Goal: Task Accomplishment & Management: Complete application form

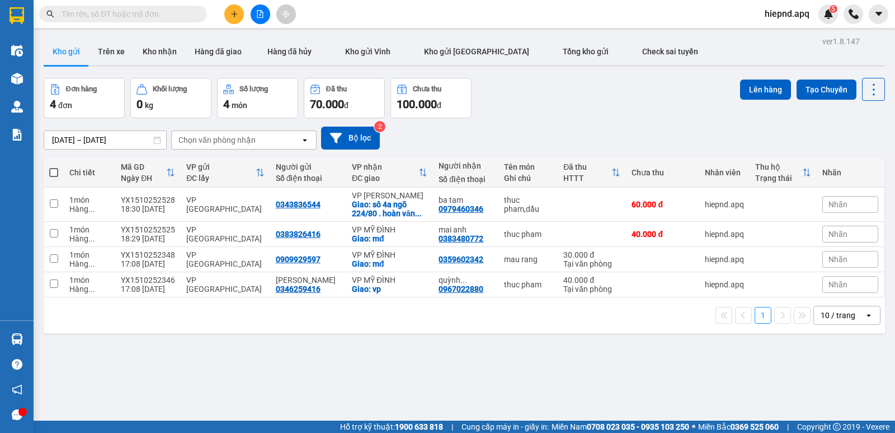
scroll to position [22, 0]
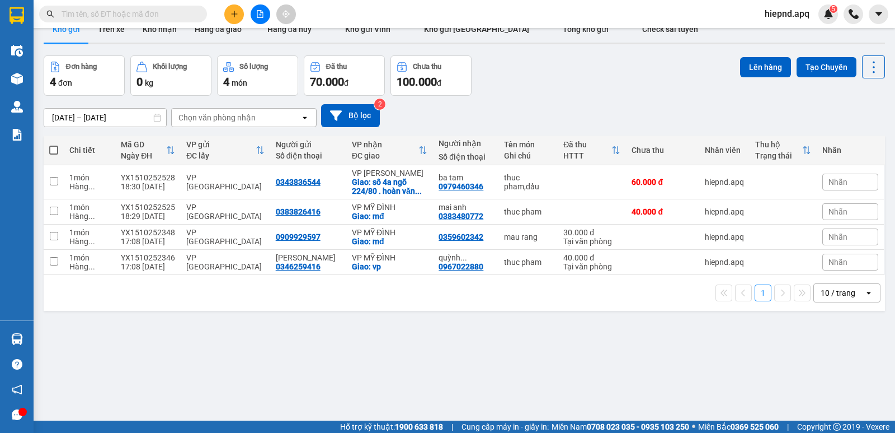
click at [148, 18] on input "text" at bounding box center [128, 14] width 132 height 12
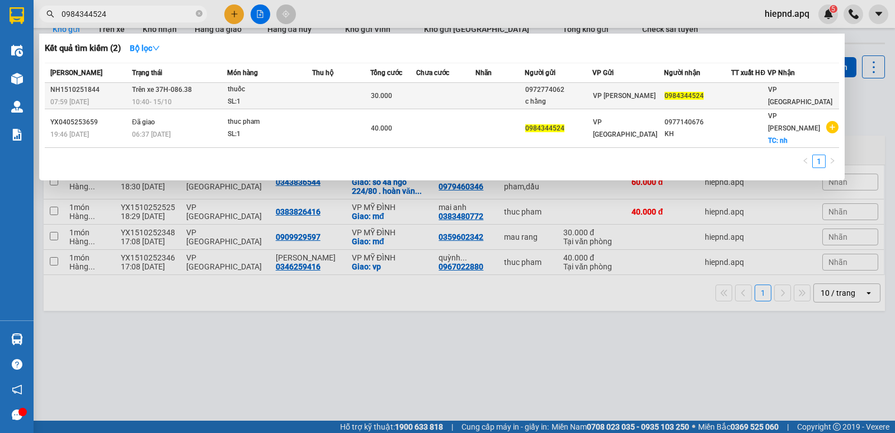
type input "0984344524"
click at [580, 101] on div "c hằng" at bounding box center [558, 102] width 67 height 12
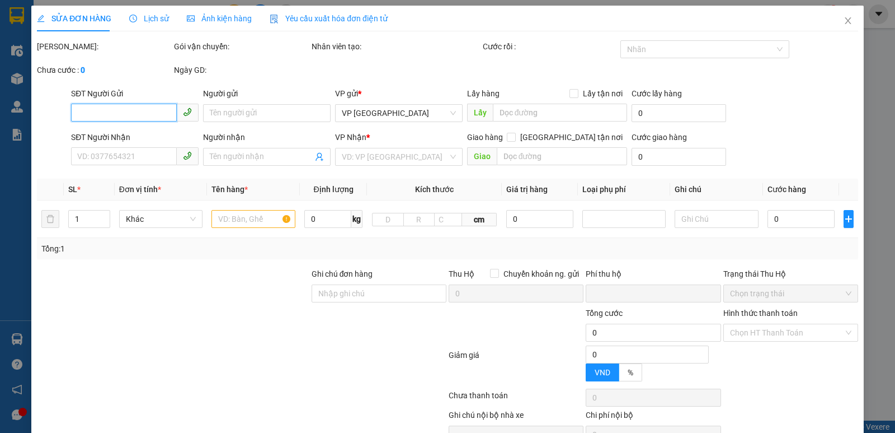
type input "0972774062"
type input "c hằng"
type input "0984344524"
type input "0"
type input "30.000"
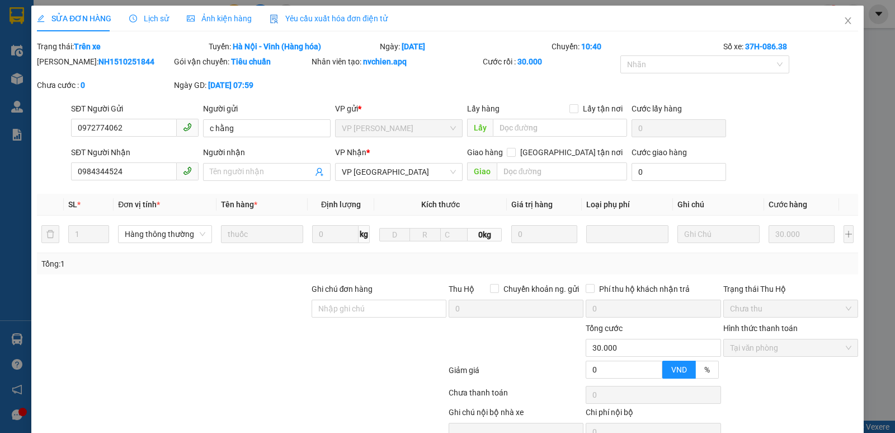
click at [158, 15] on span "Lịch sử" at bounding box center [149, 18] width 40 height 9
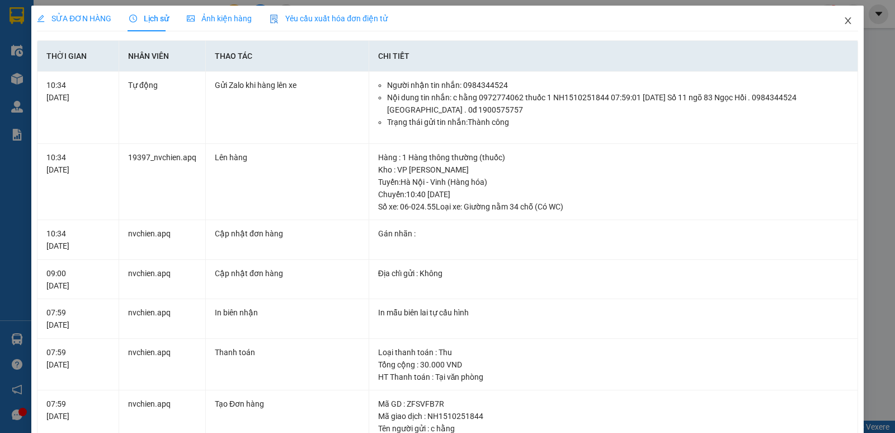
click at [844, 20] on icon "close" at bounding box center [848, 20] width 9 height 9
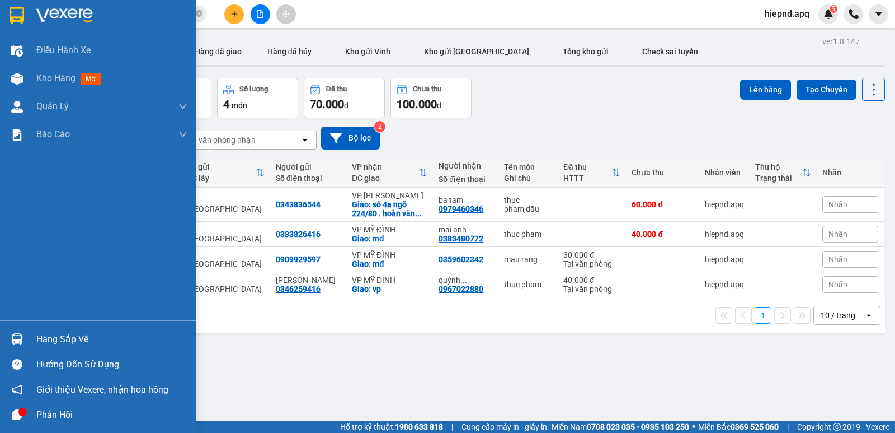
click at [36, 341] on div "Hàng sắp về" at bounding box center [111, 339] width 151 height 17
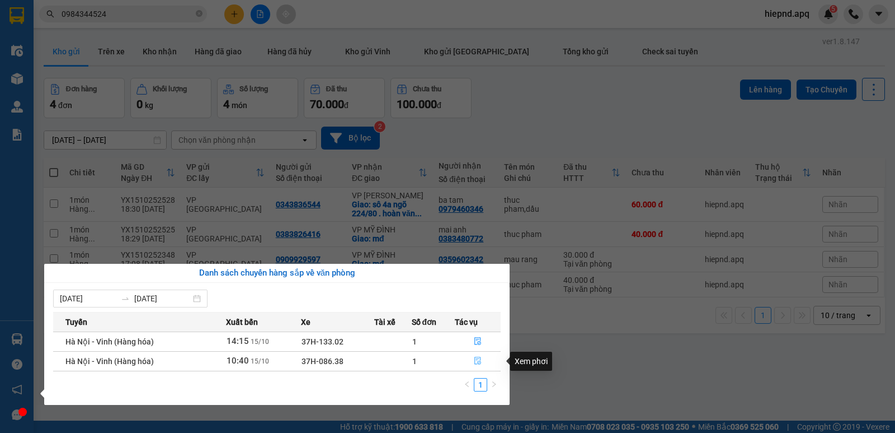
click at [477, 360] on icon "file-done" at bounding box center [478, 360] width 8 height 8
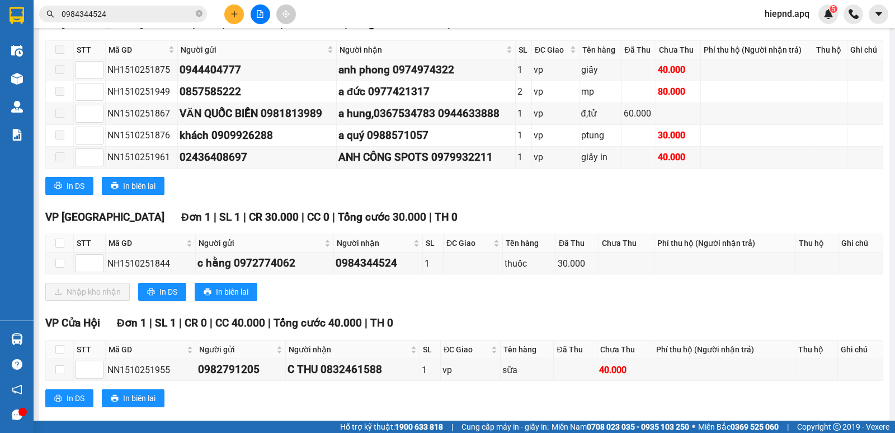
scroll to position [560, 0]
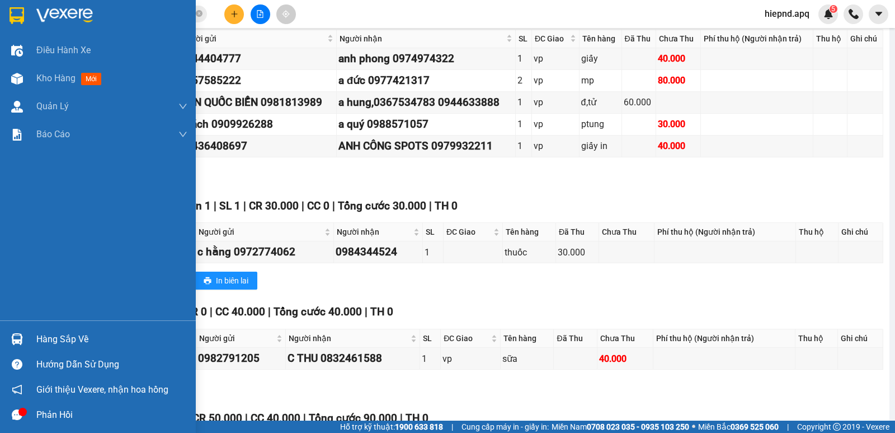
click at [86, 336] on div "Hàng sắp về" at bounding box center [111, 339] width 151 height 17
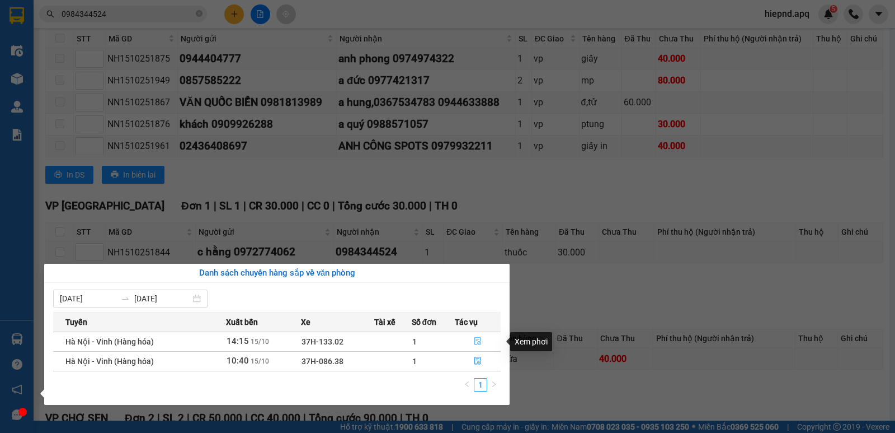
click at [482, 338] on button "button" at bounding box center [477, 341] width 45 height 18
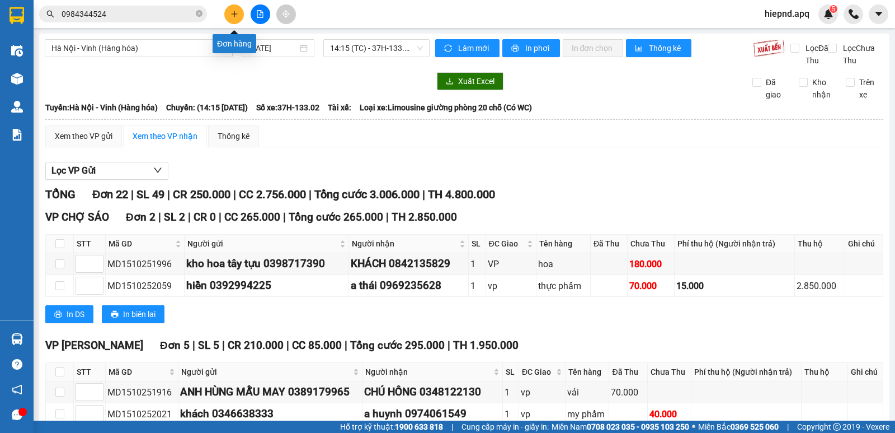
click at [236, 13] on icon "plus" at bounding box center [235, 14] width 8 height 8
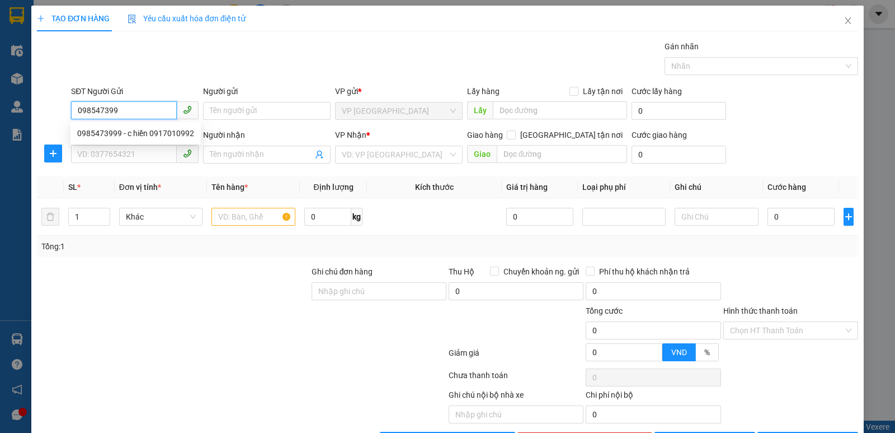
type input "0985473999"
click at [99, 135] on div "0985473999 - c hiền 0917010992" at bounding box center [135, 133] width 117 height 12
type input "c hiền 0917010992"
type input "0985473999"
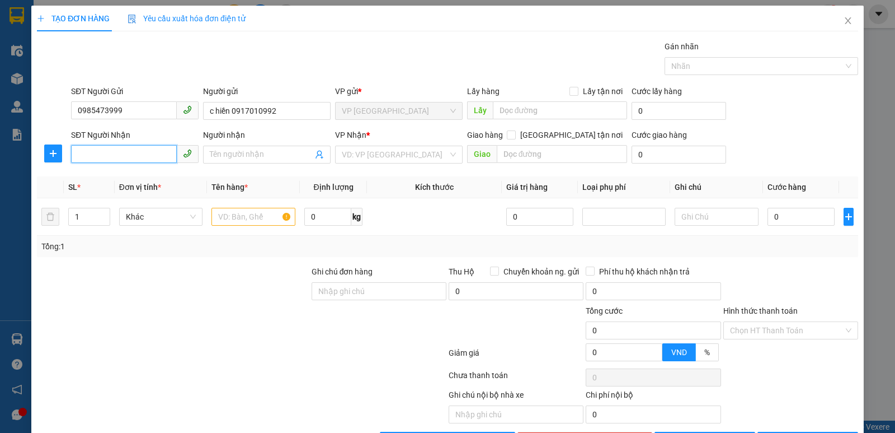
click at [105, 156] on input "SĐT Người Nhận" at bounding box center [124, 154] width 106 height 18
click at [104, 181] on div "0335933350 - [PERSON_NAME]" at bounding box center [135, 177] width 117 height 12
type input "0335933350"
type input "[PERSON_NAME]"
checkbox input "true"
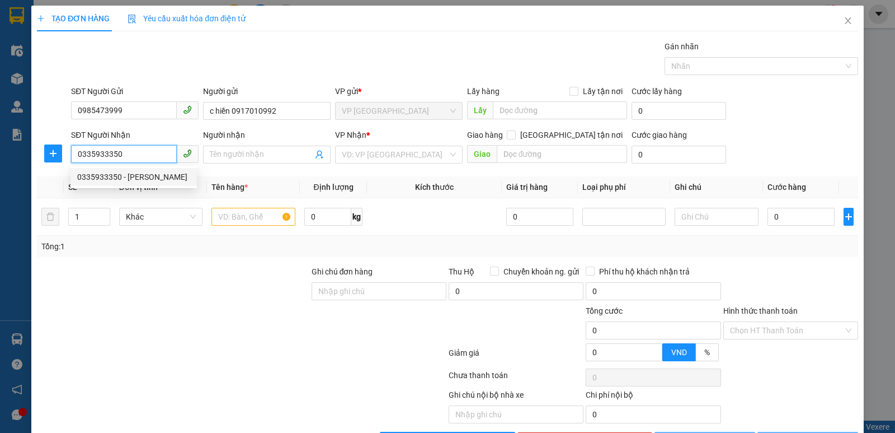
type input "[DOMAIN_NAME]"
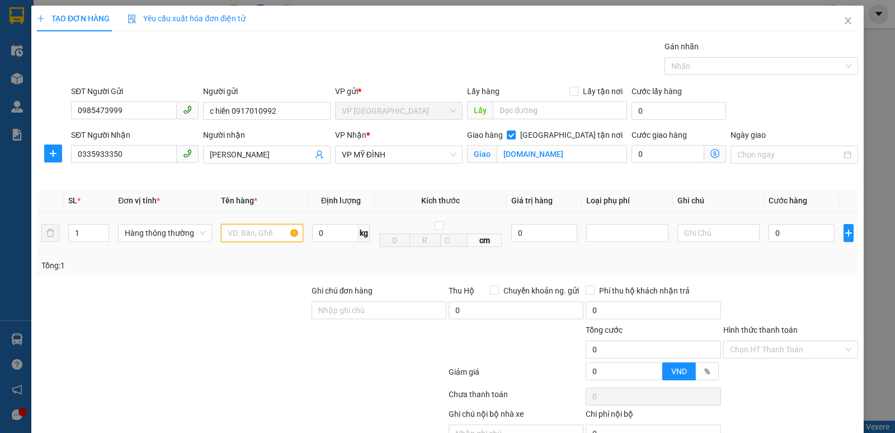
click at [235, 231] on input "text" at bounding box center [262, 233] width 82 height 18
type input "quan ao"
click at [800, 233] on input "0" at bounding box center [802, 233] width 66 height 18
type input "4"
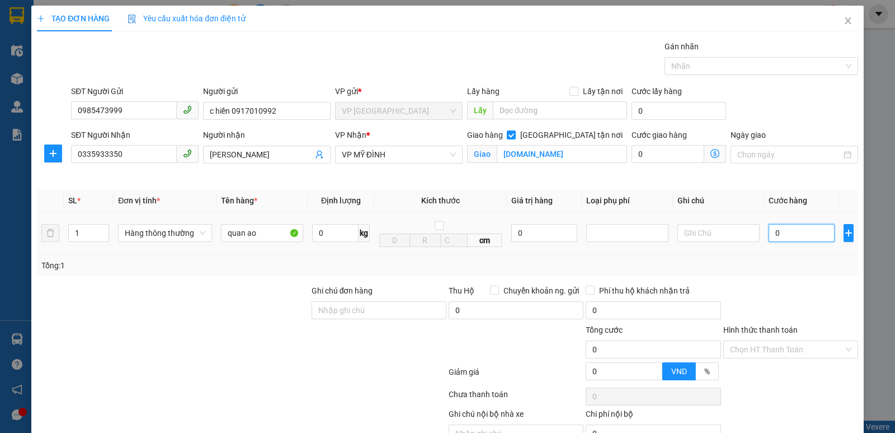
type input "4"
type input "40"
type input "400"
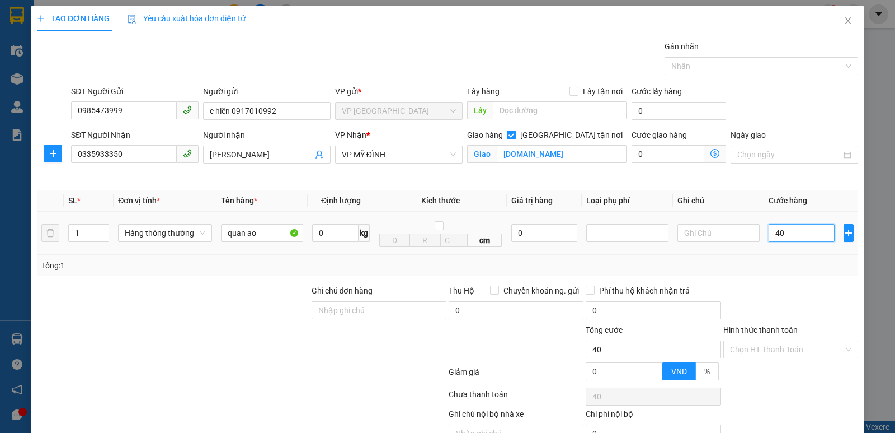
type input "400"
type input "4.000"
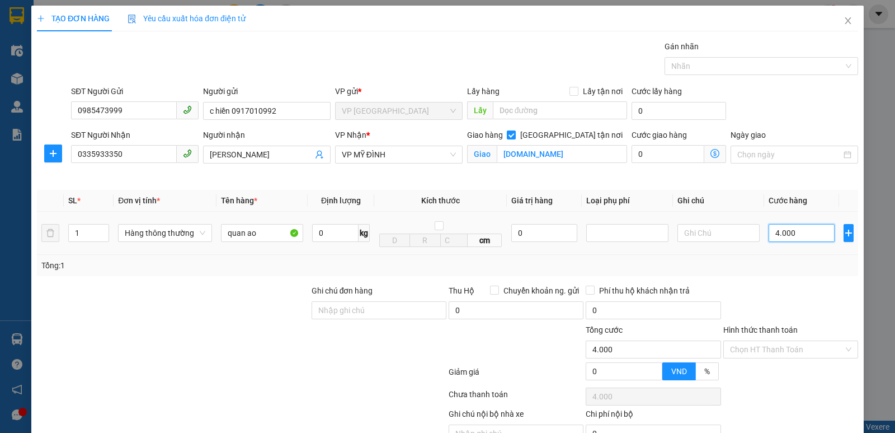
type input "40.000"
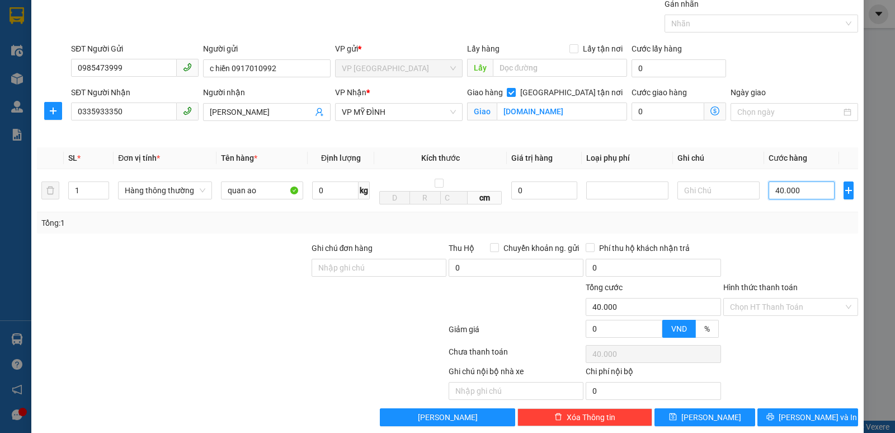
scroll to position [58, 0]
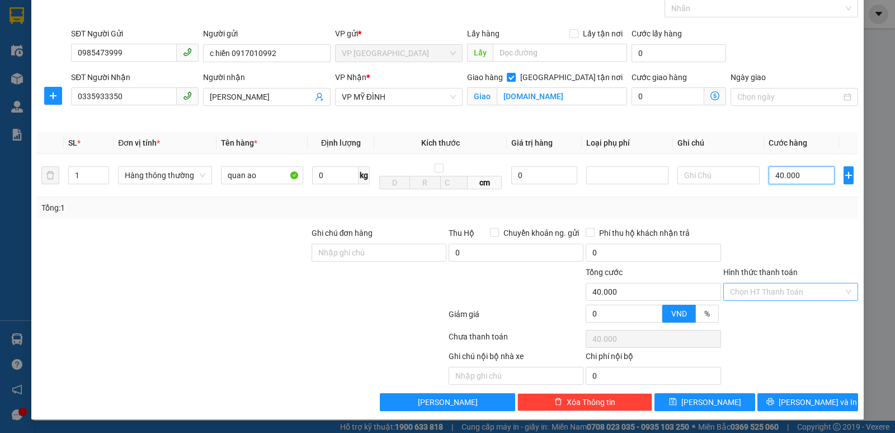
type input "40.000"
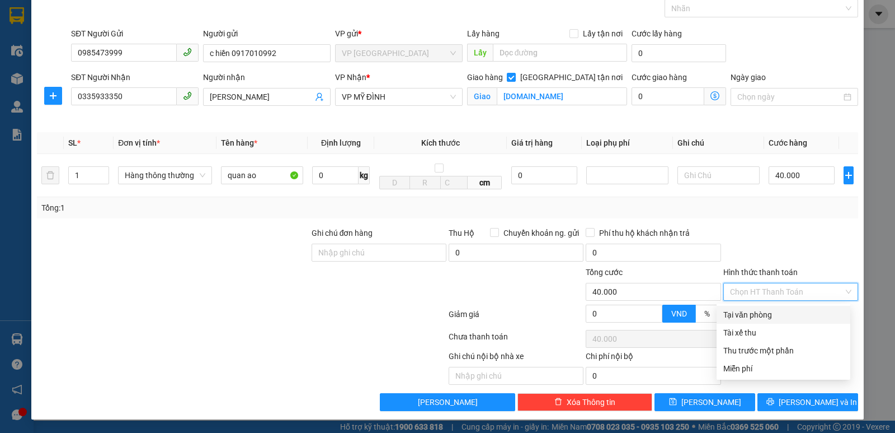
click at [776, 294] on input "Hình thức thanh toán" at bounding box center [787, 291] width 114 height 17
click at [768, 312] on div "Tại văn phòng" at bounding box center [784, 314] width 120 height 12
type input "0"
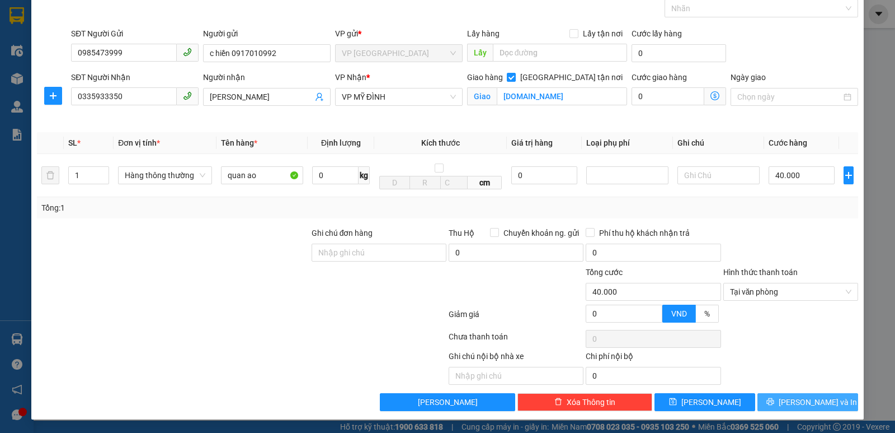
click at [808, 397] on span "[PERSON_NAME] và In" at bounding box center [818, 402] width 78 height 12
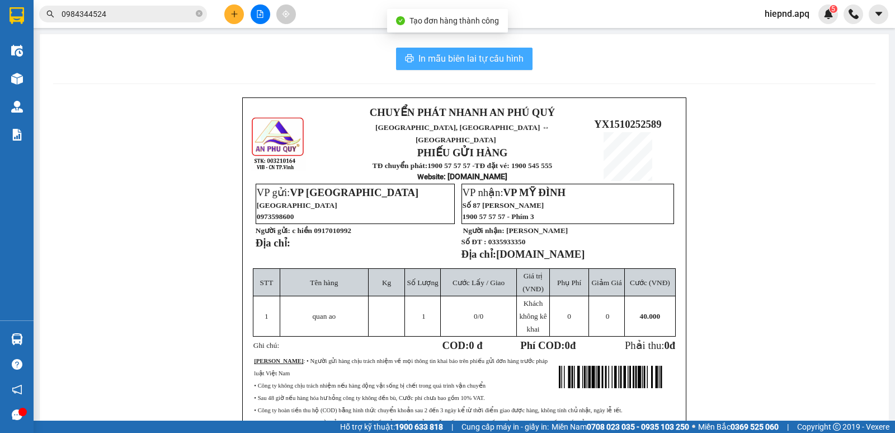
click at [466, 55] on span "In mẫu biên lai tự cấu hình" at bounding box center [471, 58] width 105 height 14
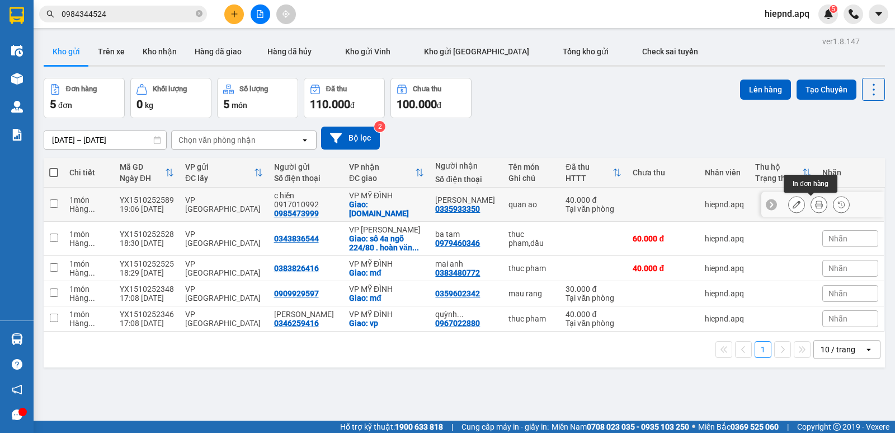
click at [811, 204] on button at bounding box center [819, 205] width 16 height 20
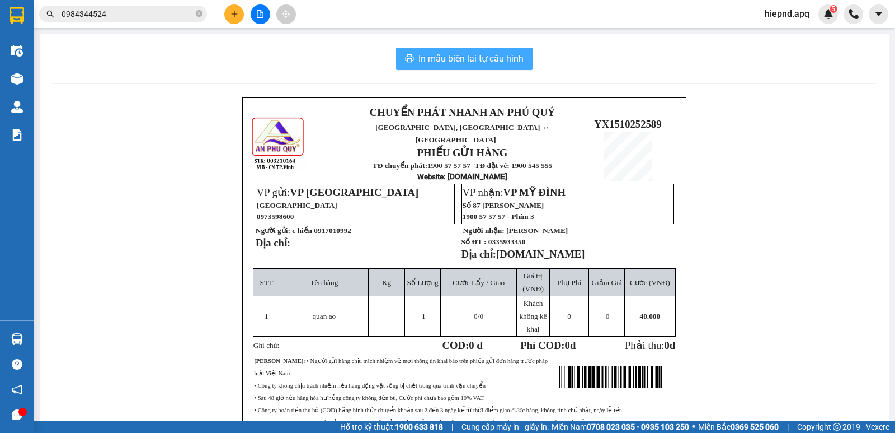
click at [459, 59] on span "In mẫu biên lai tự cấu hình" at bounding box center [471, 58] width 105 height 14
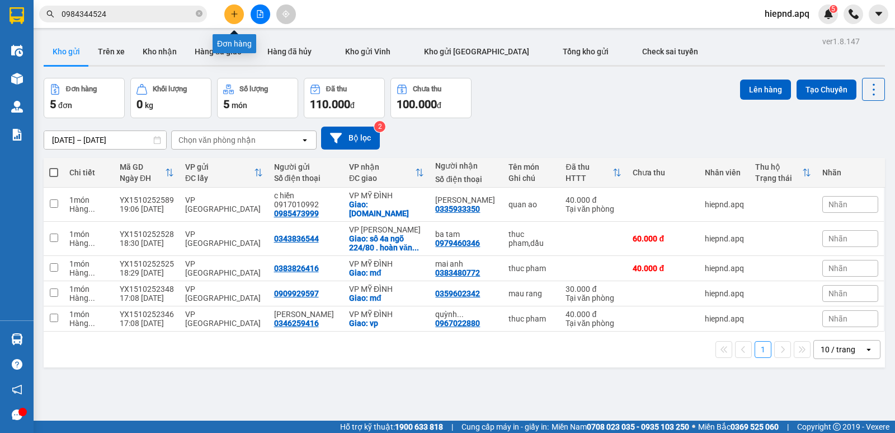
click at [238, 15] on icon "plus" at bounding box center [235, 14] width 8 height 8
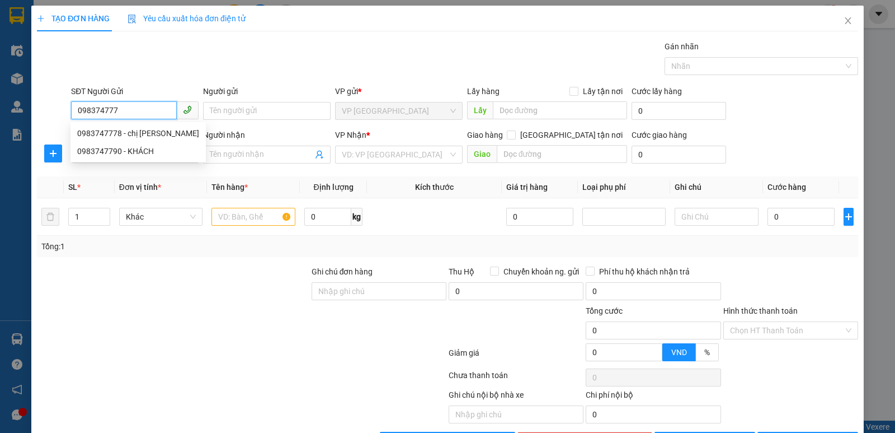
type input "0983747778"
click at [109, 128] on div "0983747778 - chị [PERSON_NAME]" at bounding box center [138, 133] width 122 height 12
type input "chị [PERSON_NAME]"
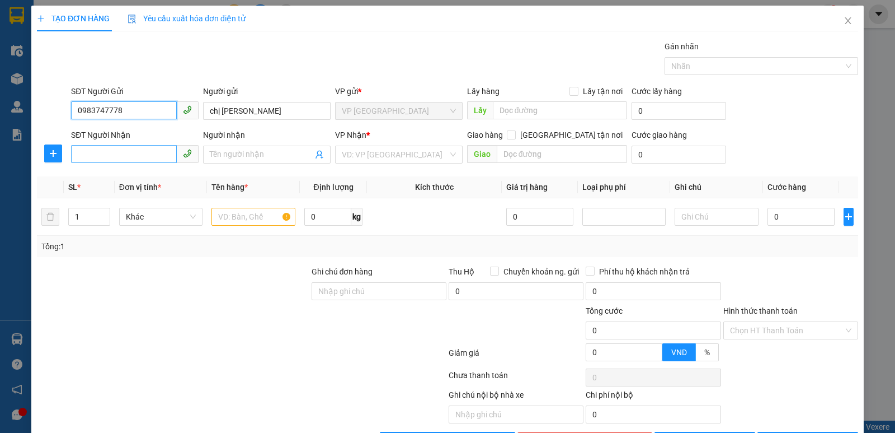
type input "0983747778"
click at [115, 149] on input "SĐT Người Nhận" at bounding box center [124, 154] width 106 height 18
click at [114, 175] on div "0866653713 - c trang" at bounding box center [133, 177] width 113 height 12
type input "0866653713"
type input "c trang"
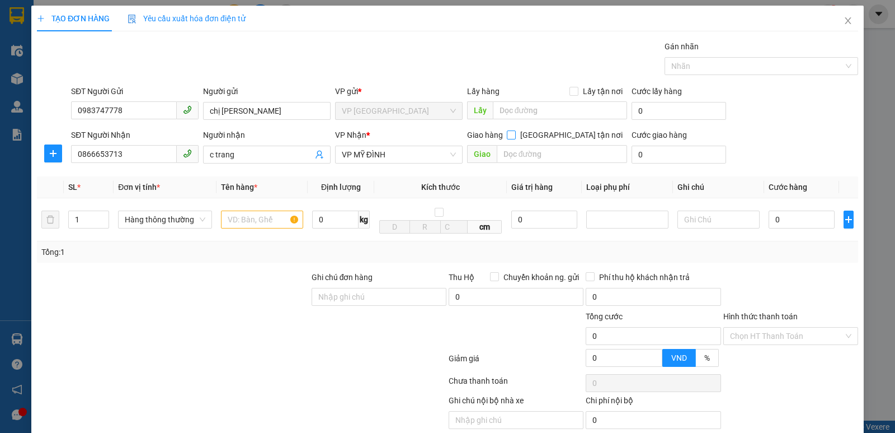
click at [515, 137] on input "[GEOGRAPHIC_DATA] tận nơi" at bounding box center [511, 134] width 8 height 8
checkbox input "true"
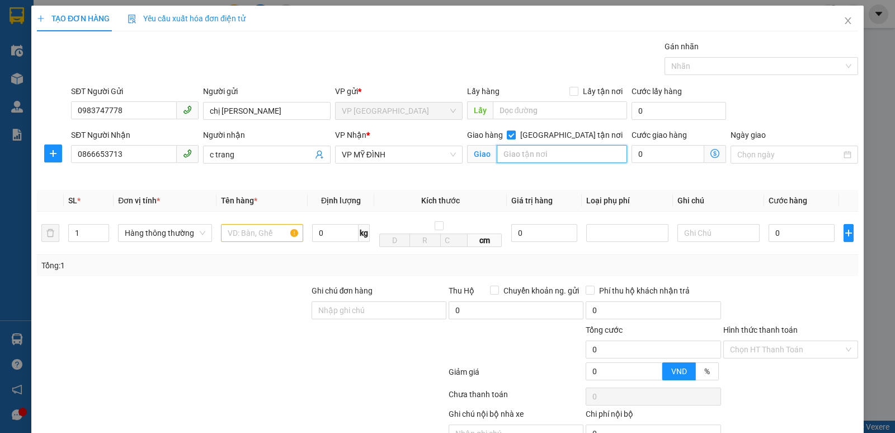
click at [548, 158] on input "text" at bounding box center [562, 154] width 131 height 18
type input "mđ"
click at [245, 228] on input "text" at bounding box center [262, 233] width 82 height 18
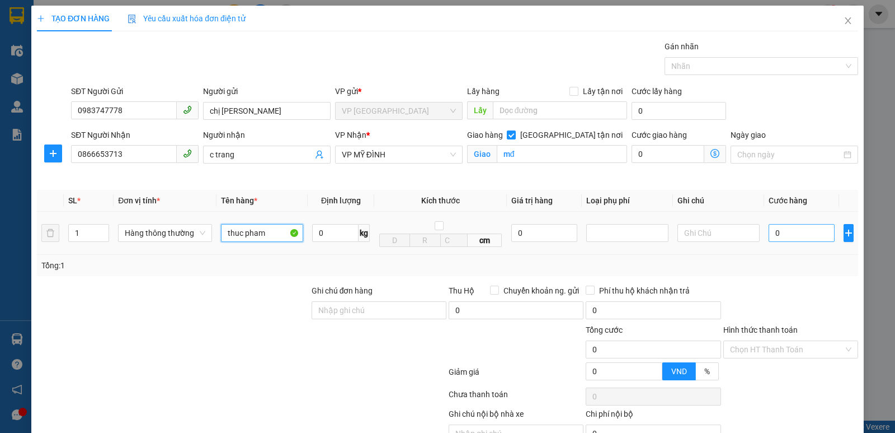
type input "thuc pham"
click at [785, 226] on input "0" at bounding box center [802, 233] width 66 height 18
type input "4"
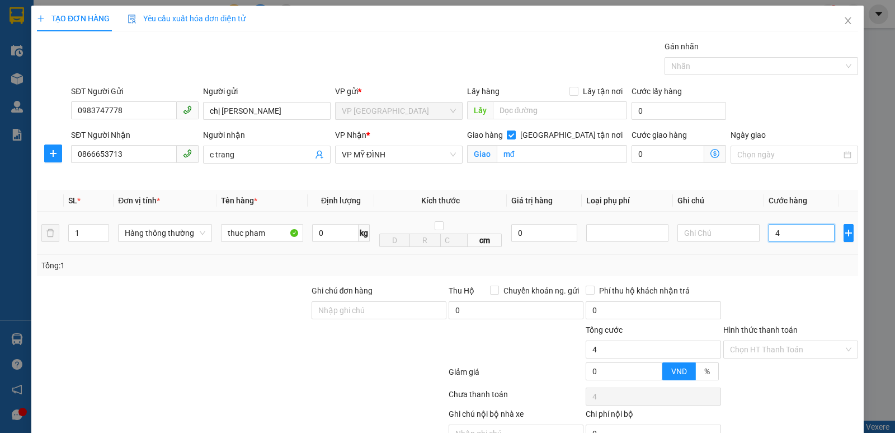
type input "40"
type input "400"
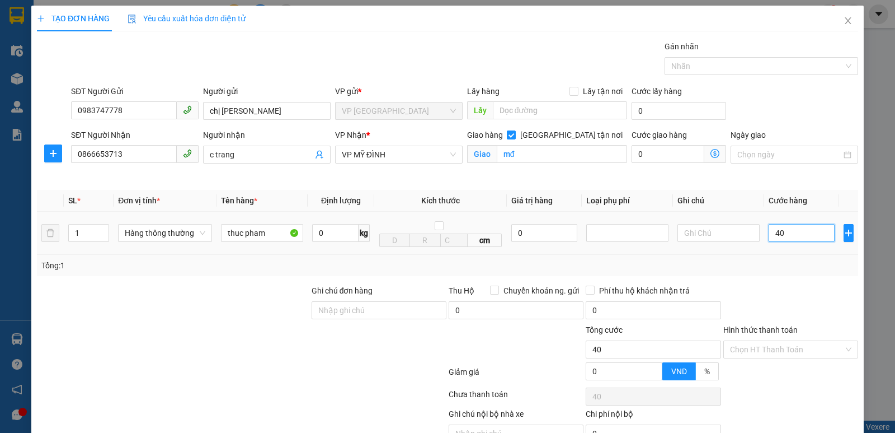
type input "400"
type input "4.000"
type input "40.000"
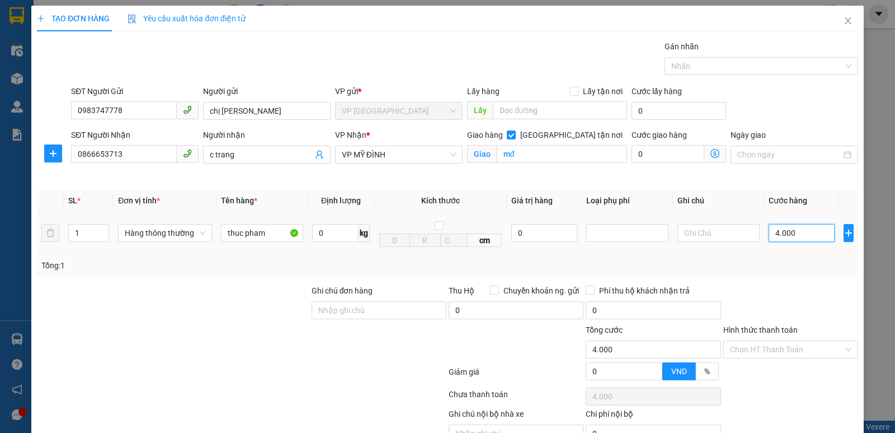
type input "40.000"
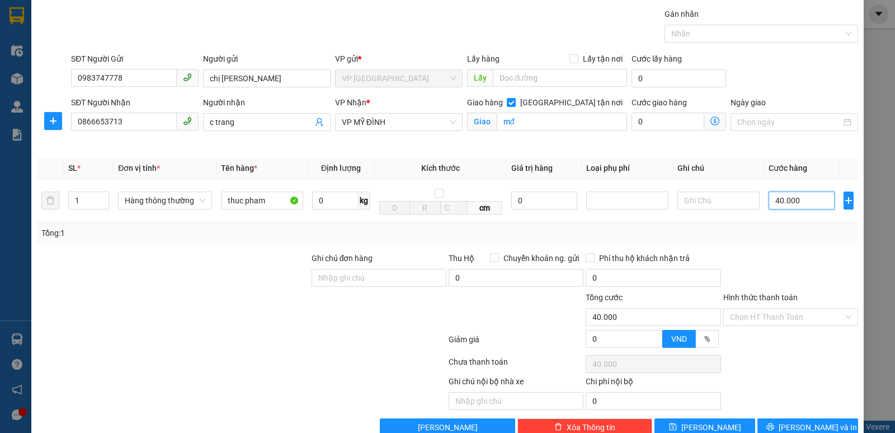
scroll to position [58, 0]
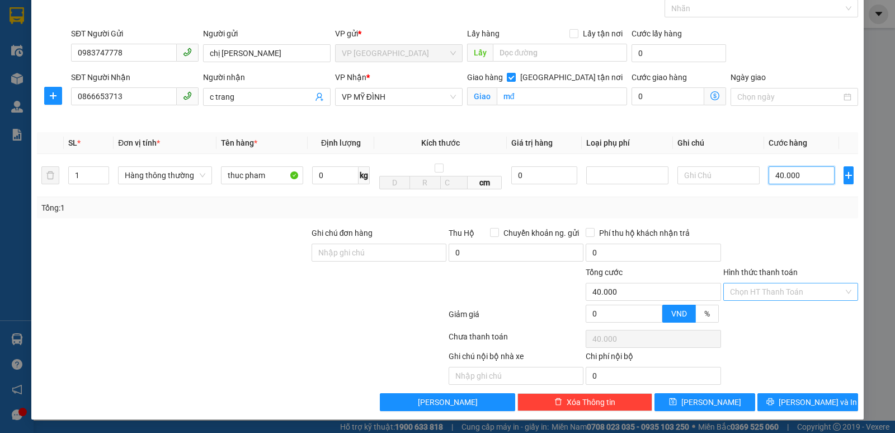
type input "40.000"
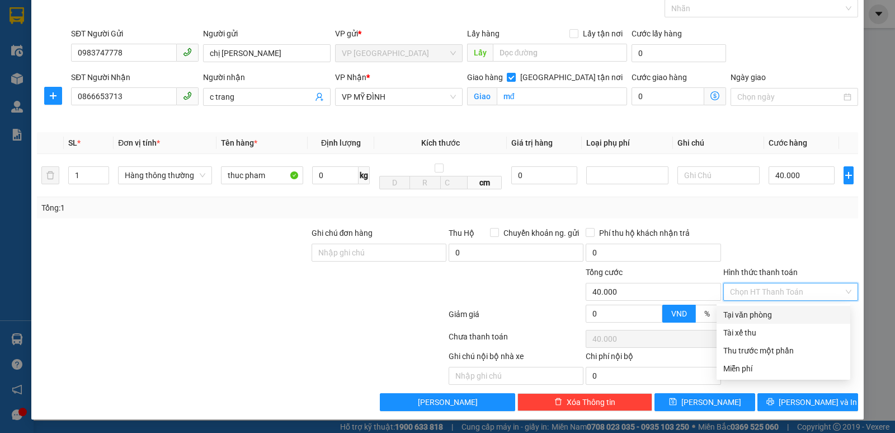
click at [779, 291] on input "Hình thức thanh toán" at bounding box center [787, 291] width 114 height 17
click at [769, 313] on div "Tại văn phòng" at bounding box center [784, 314] width 120 height 12
type input "0"
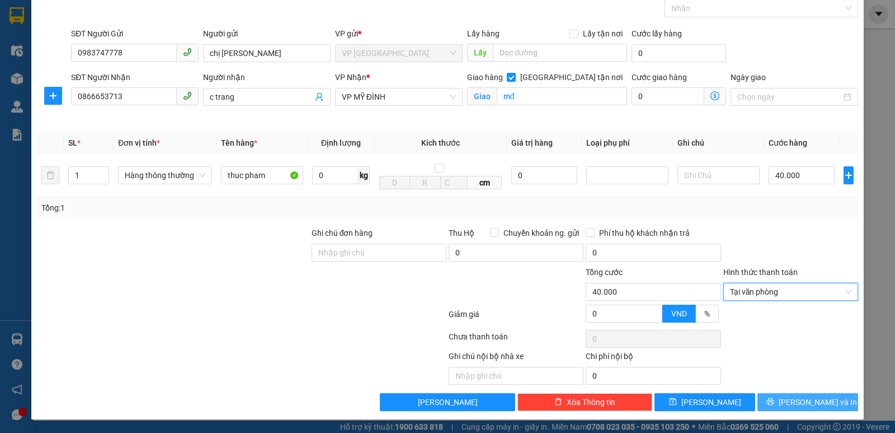
click at [794, 397] on span "[PERSON_NAME] và In" at bounding box center [818, 402] width 78 height 12
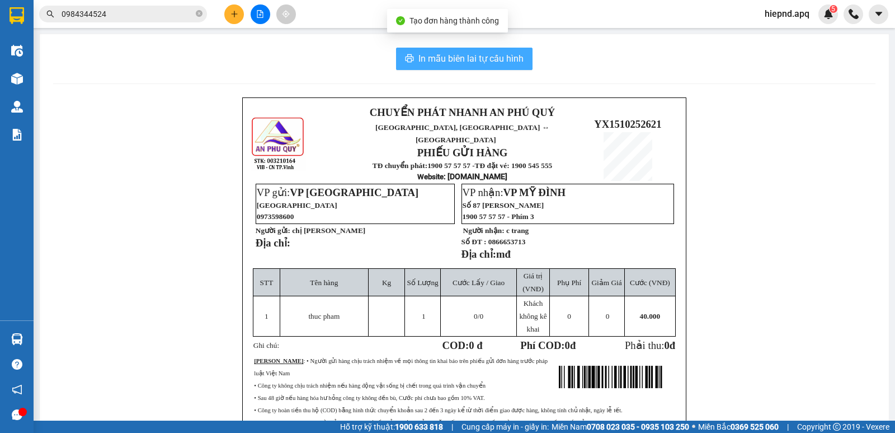
click at [480, 59] on span "In mẫu biên lai tự cấu hình" at bounding box center [471, 58] width 105 height 14
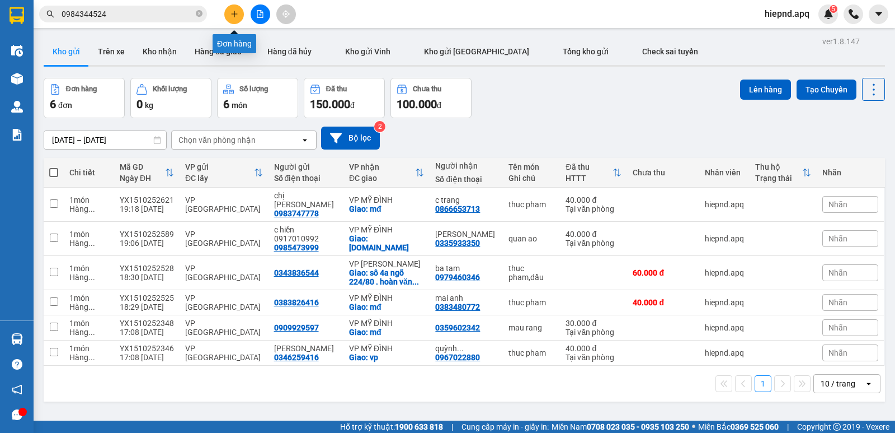
click at [243, 11] on button at bounding box center [234, 14] width 20 height 20
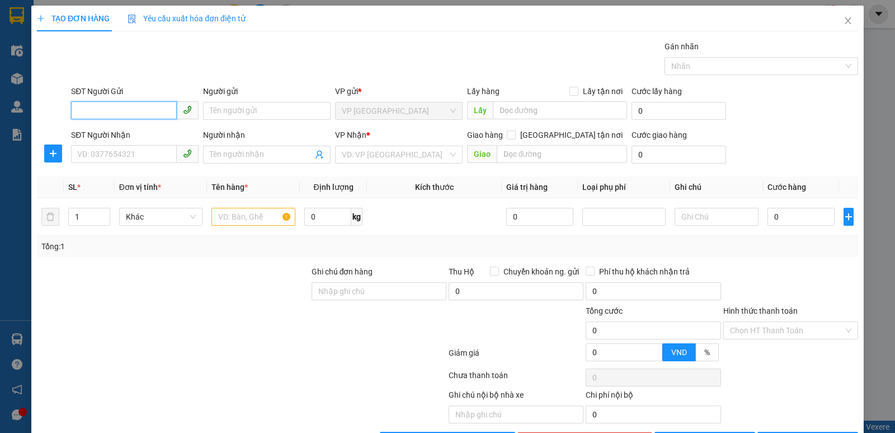
click at [114, 109] on input "SĐT Người Gửi" at bounding box center [124, 110] width 106 height 18
type input "0337364015"
click at [97, 155] on input "SĐT Người Nhận" at bounding box center [124, 154] width 106 height 18
type input "0384399896"
click at [516, 138] on span at bounding box center [511, 134] width 9 height 9
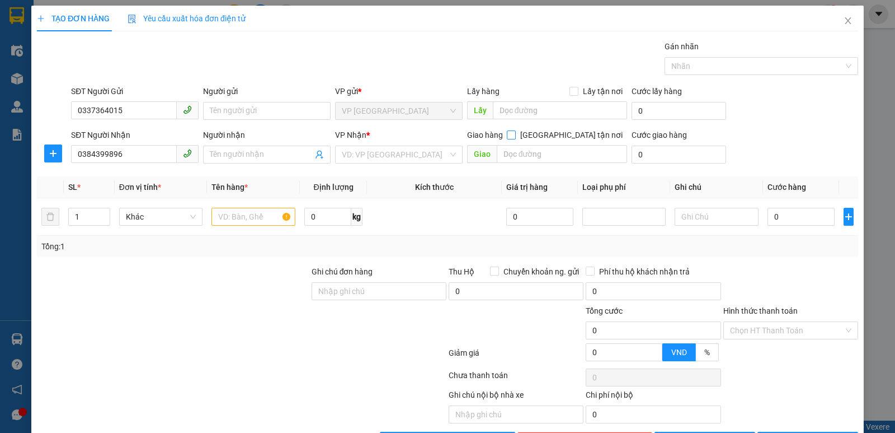
click at [515, 138] on input "[GEOGRAPHIC_DATA] tận nơi" at bounding box center [511, 134] width 8 height 8
checkbox input "true"
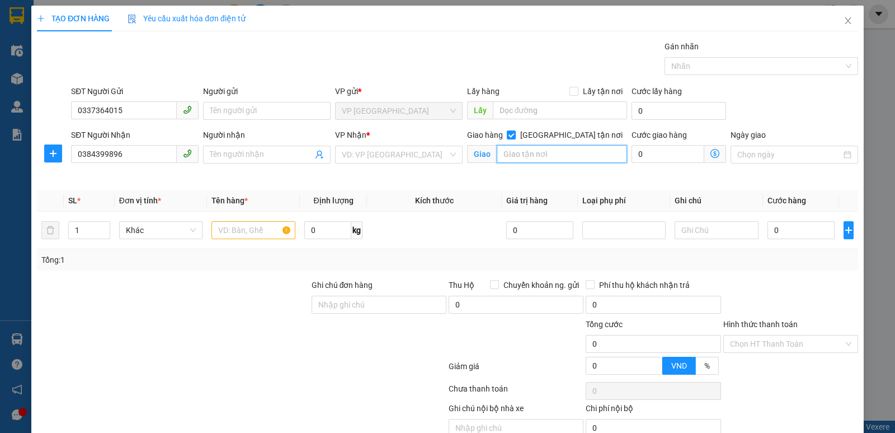
click at [541, 152] on input "text" at bounding box center [562, 154] width 131 height 18
type input "13n05 khu tái định cư triều khúc,tân [DOMAIN_NAME]"
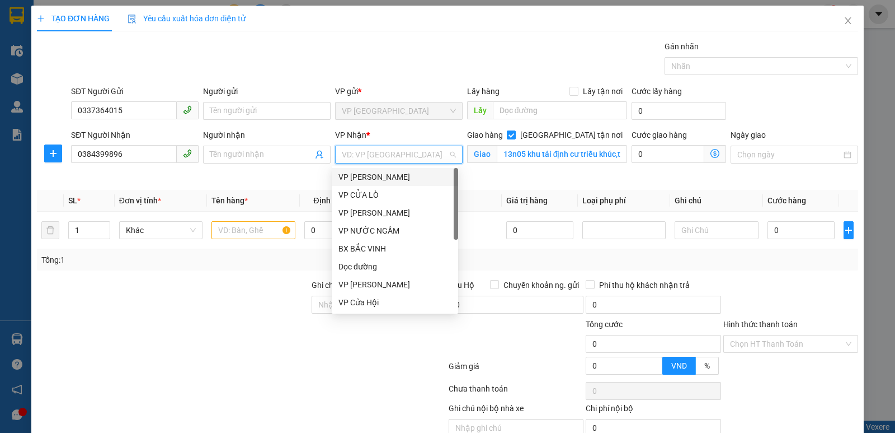
click at [441, 158] on input "search" at bounding box center [395, 154] width 106 height 17
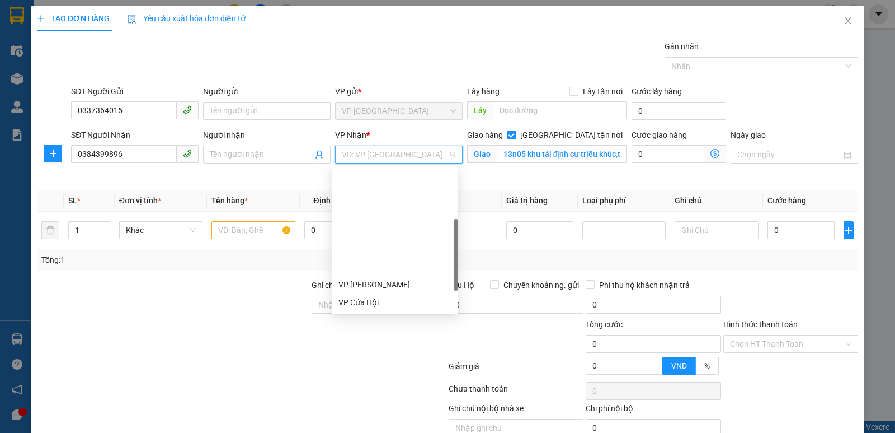
scroll to position [179, 0]
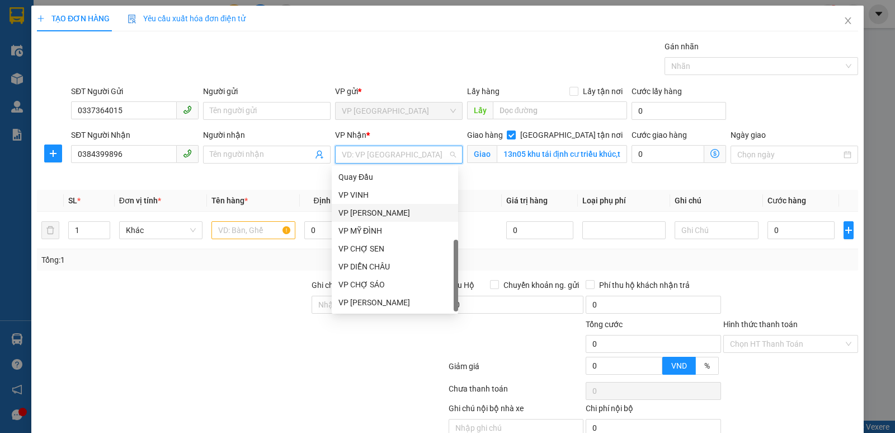
click at [385, 214] on div "VP [PERSON_NAME]" at bounding box center [395, 212] width 113 height 12
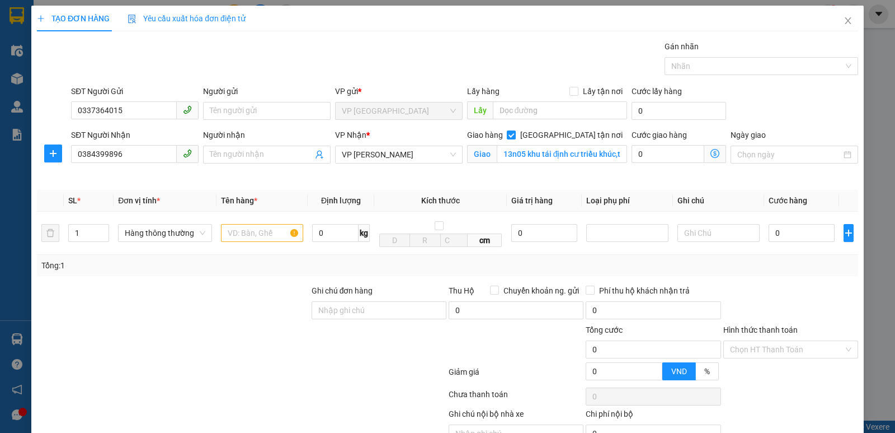
click at [712, 154] on icon "dollar-circle" at bounding box center [715, 153] width 9 height 9
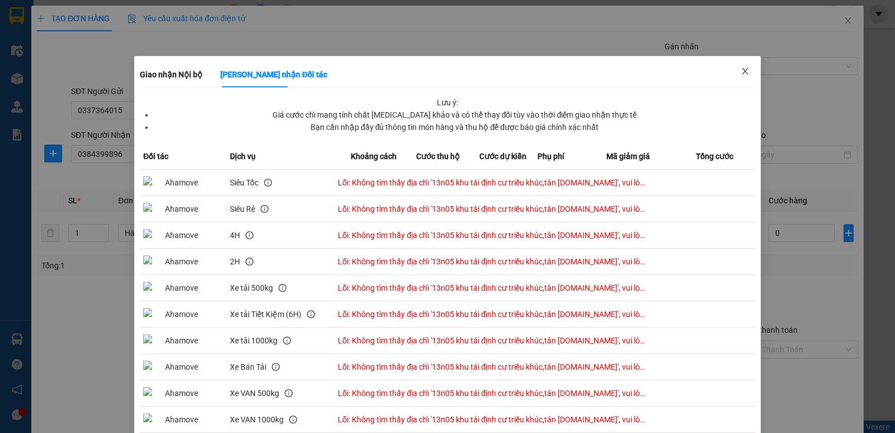
drag, startPoint x: 736, startPoint y: 72, endPoint x: 722, endPoint y: 78, distance: 14.5
click at [733, 73] on span "Close" at bounding box center [745, 71] width 31 height 31
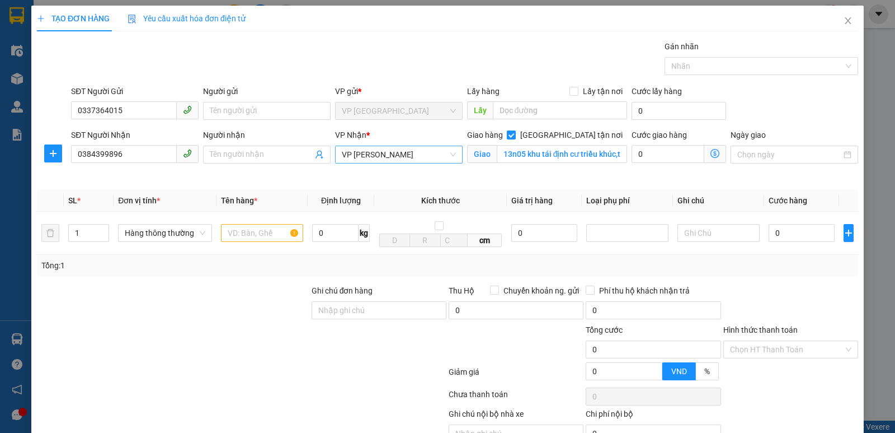
click at [410, 153] on span "VP [PERSON_NAME]" at bounding box center [399, 154] width 114 height 17
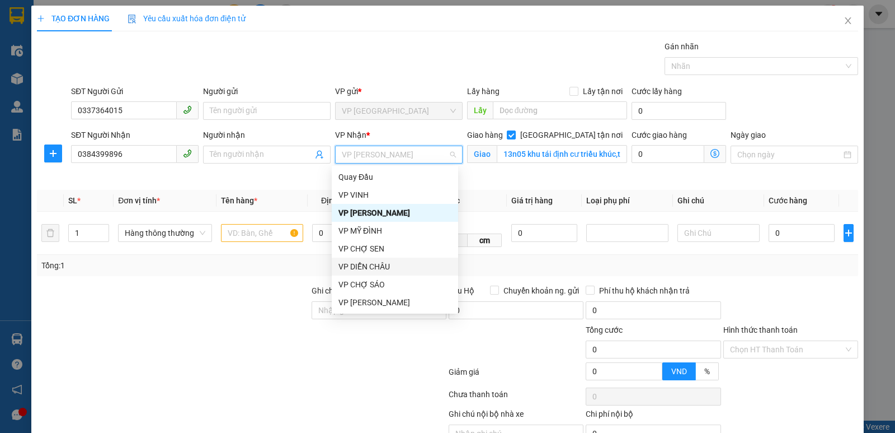
scroll to position [123, 0]
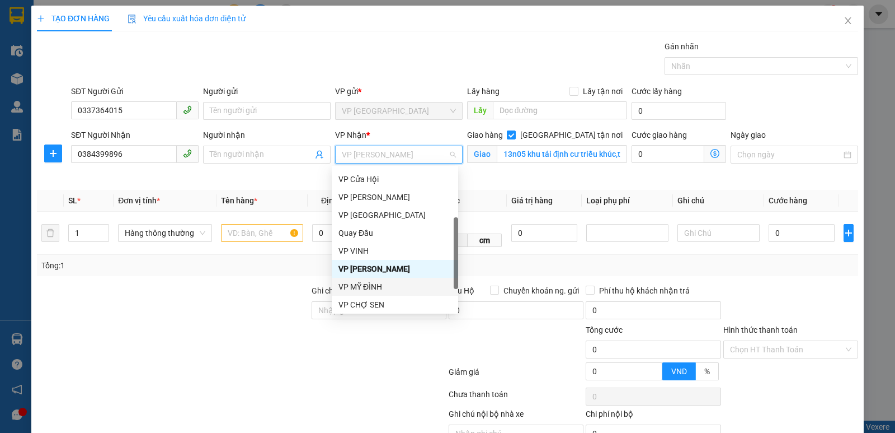
click at [377, 281] on div "VP MỸ ĐÌNH" at bounding box center [395, 286] width 113 height 12
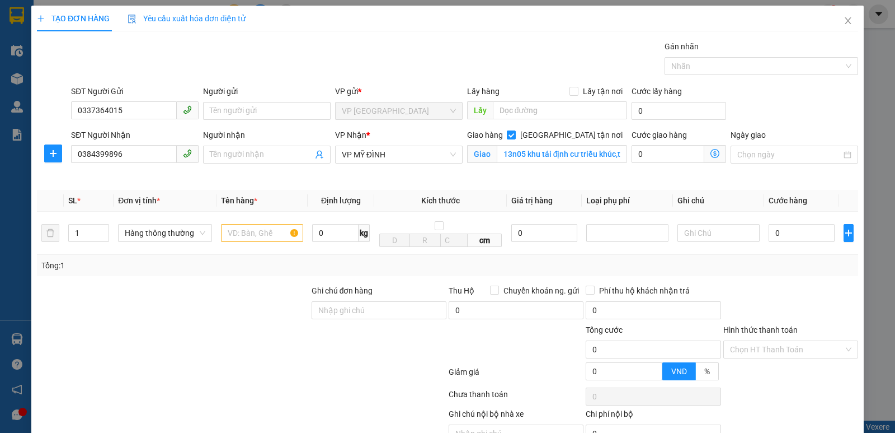
click at [711, 152] on icon "dollar-circle" at bounding box center [715, 153] width 9 height 9
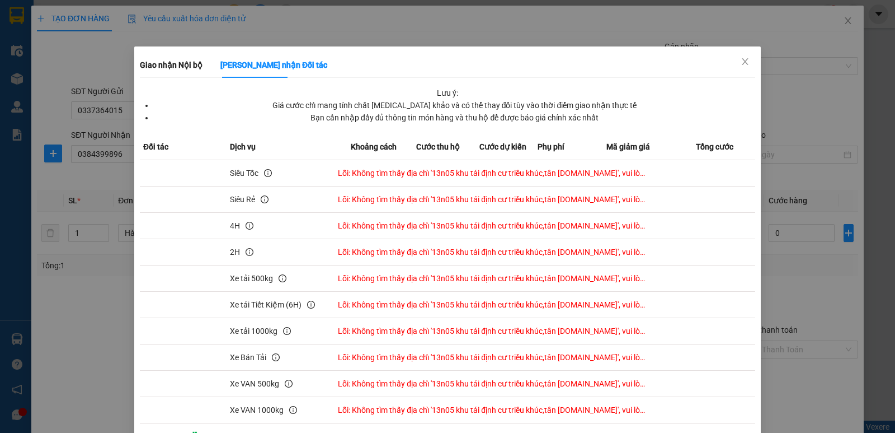
scroll to position [0, 0]
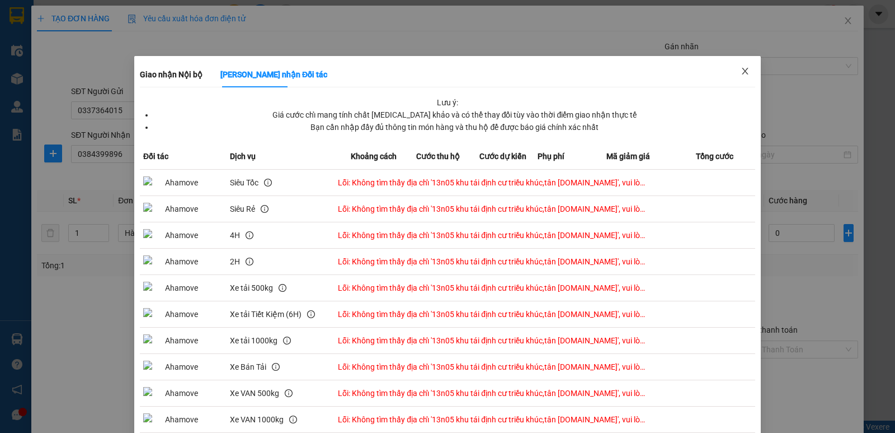
click at [741, 69] on icon "close" at bounding box center [745, 71] width 9 height 9
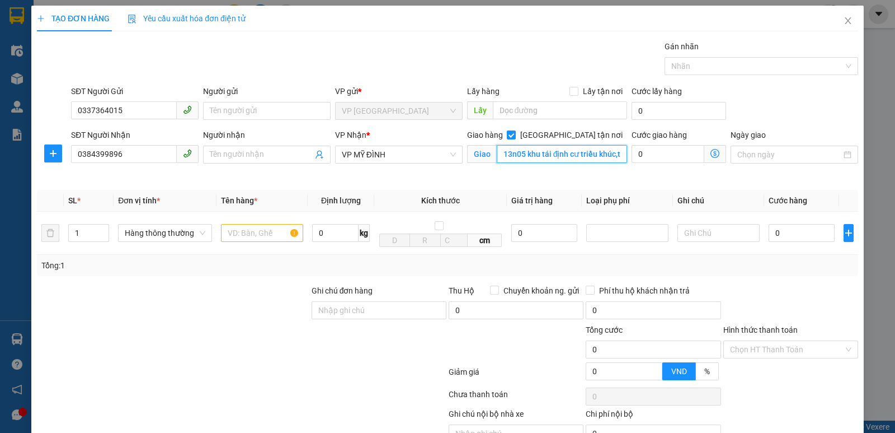
click at [614, 152] on input "13n05 khu tái định cư triều khúc,tân [DOMAIN_NAME]" at bounding box center [562, 154] width 131 height 18
drag, startPoint x: 615, startPoint y: 152, endPoint x: 582, endPoint y: 153, distance: 33.1
click at [582, 153] on input "13n05 khu tái định cư triều khúc,tân [DOMAIN_NAME]" at bounding box center [562, 154] width 131 height 18
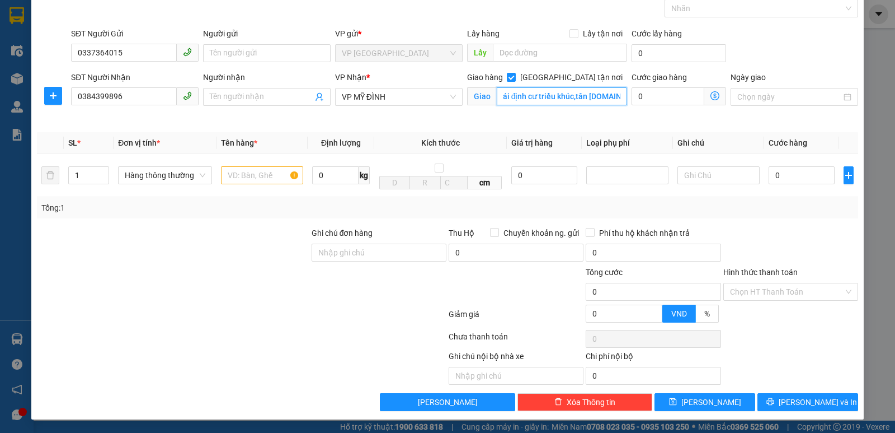
scroll to position [58, 0]
type input "2"
click at [101, 171] on icon "up" at bounding box center [103, 173] width 4 height 4
click at [240, 171] on input "text" at bounding box center [262, 175] width 82 height 18
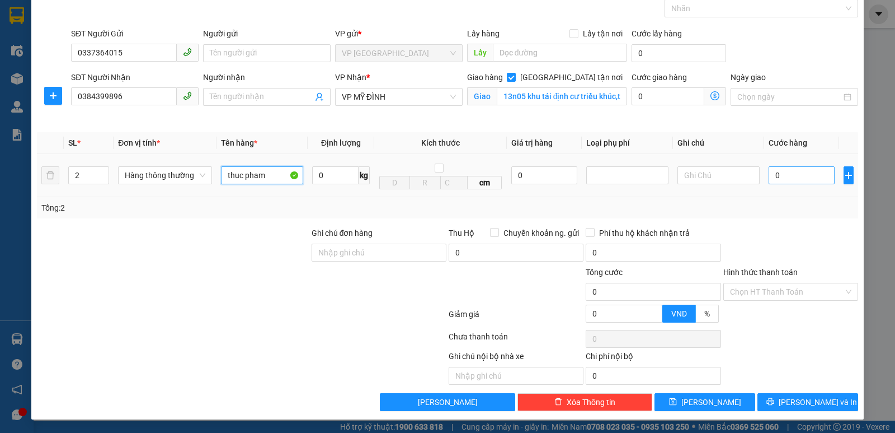
type input "thuc pham"
click at [777, 178] on input "0" at bounding box center [802, 175] width 66 height 18
type input "8"
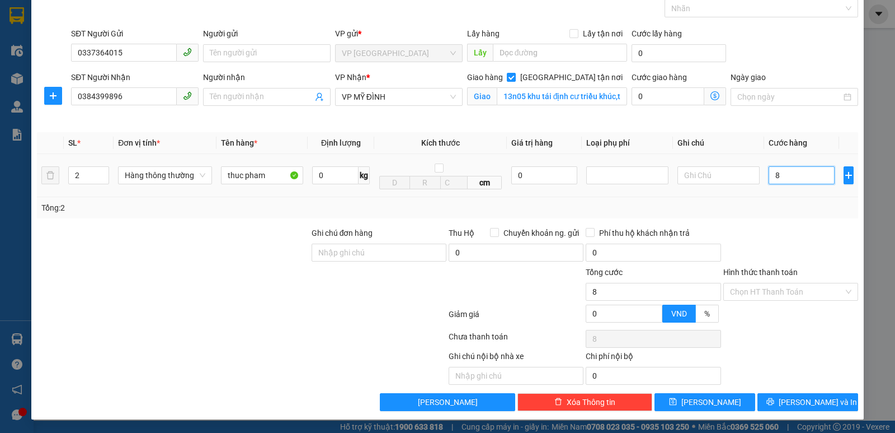
type input "80"
type input "800"
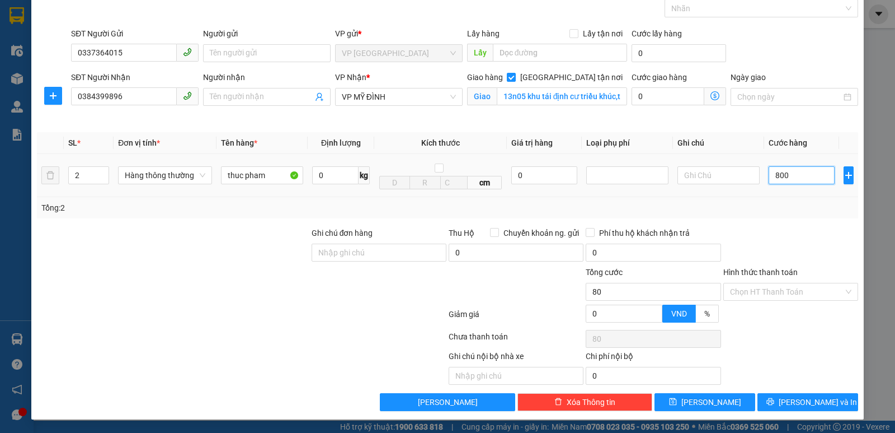
type input "800"
type input "8.000"
type input "80.000"
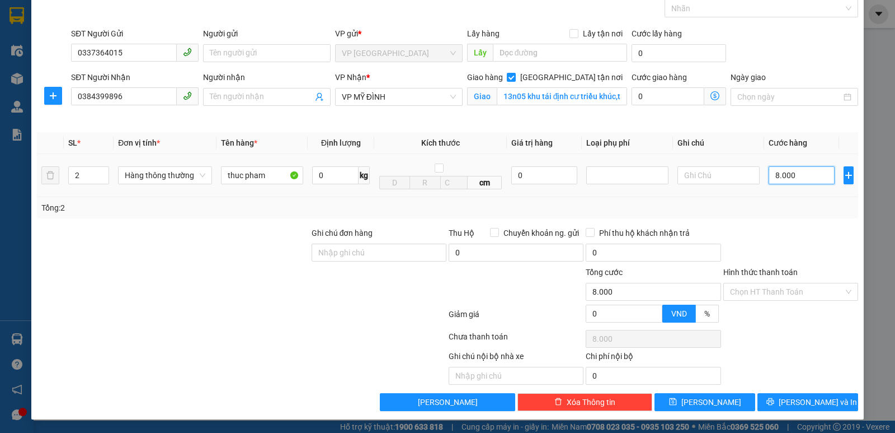
type input "80.000"
click at [436, 96] on span "VP MỸ ĐÌNH" at bounding box center [399, 96] width 114 height 17
type input "80.000"
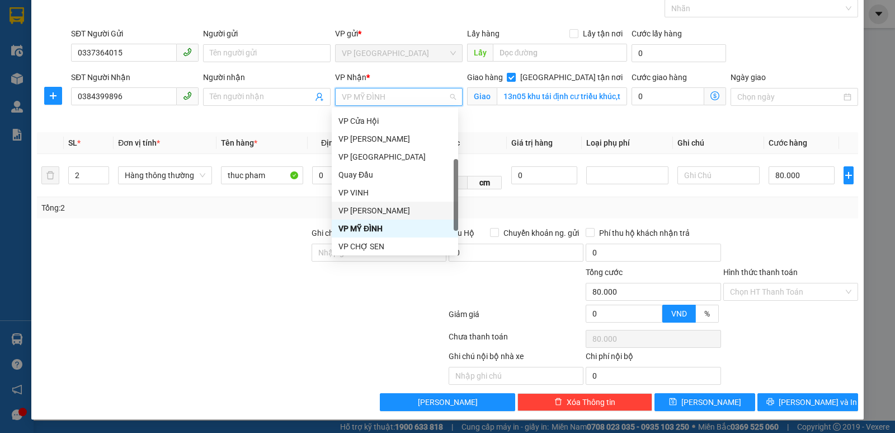
click at [395, 213] on div "VP [PERSON_NAME]" at bounding box center [395, 210] width 113 height 12
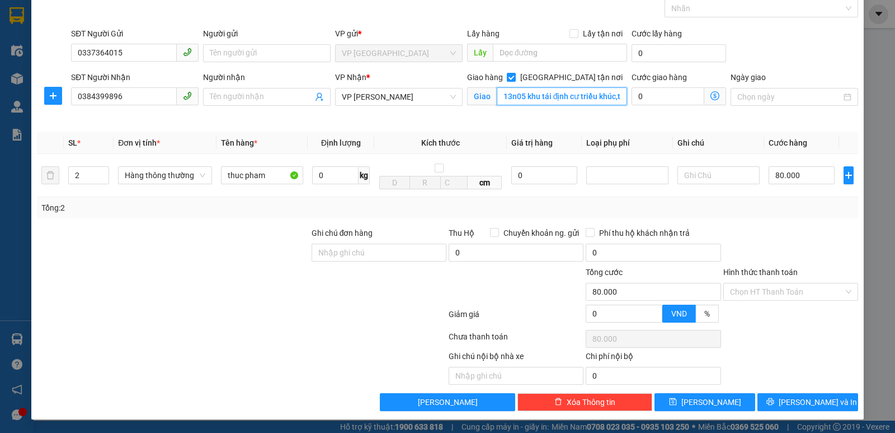
click at [617, 100] on input "13n05 khu tái định cư triều khúc,tân [DOMAIN_NAME]" at bounding box center [562, 96] width 131 height 18
click at [617, 93] on input "13n05 khu tái định cư triều khúc,tân [DOMAIN_NAME]" at bounding box center [562, 96] width 131 height 18
click at [800, 402] on span "[PERSON_NAME] và In" at bounding box center [818, 402] width 78 height 12
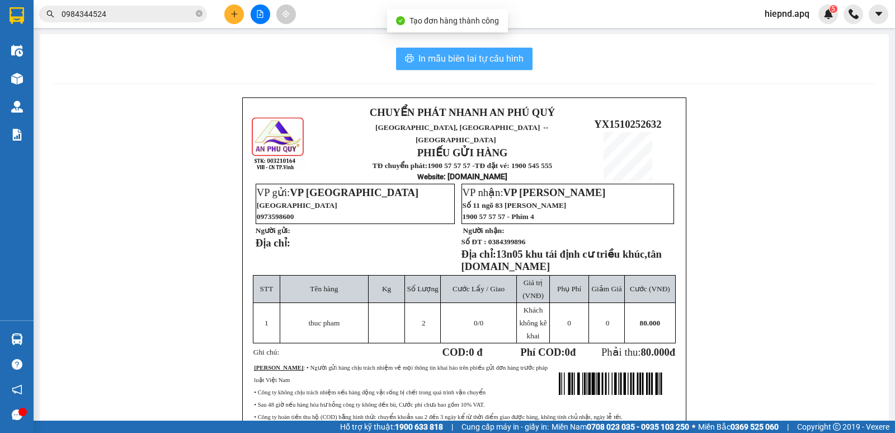
click at [490, 60] on span "In mẫu biên lai tự cấu hình" at bounding box center [471, 58] width 105 height 14
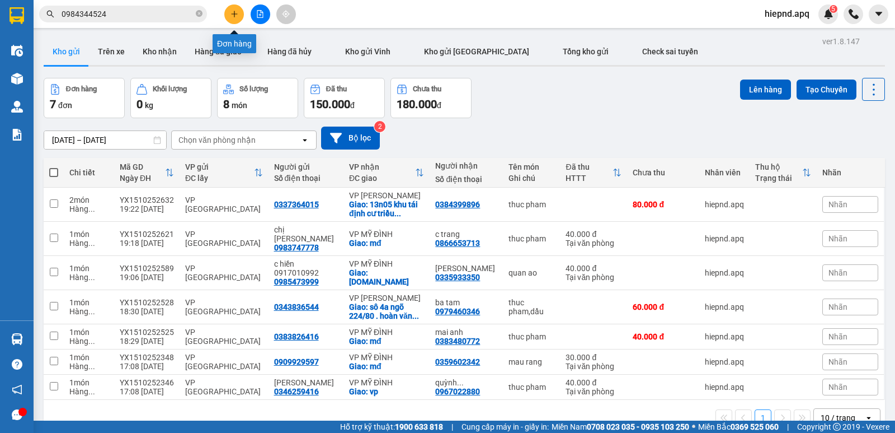
click at [229, 14] on button at bounding box center [234, 14] width 20 height 20
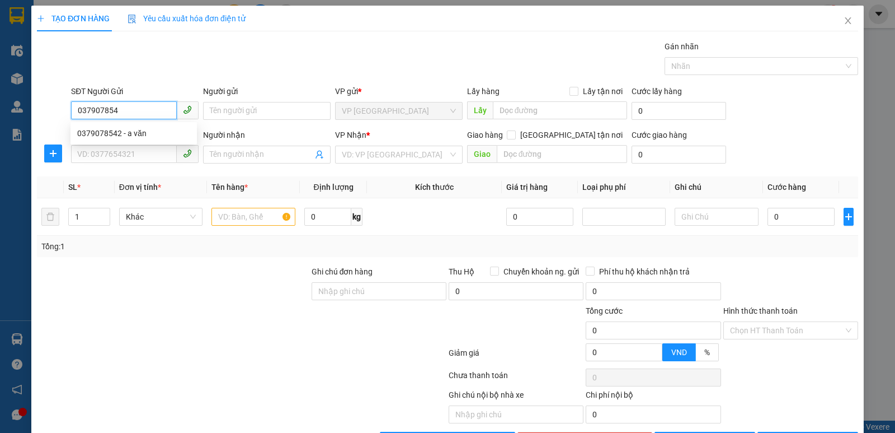
type input "0379078542"
click at [118, 135] on div "0379078542 - a văn" at bounding box center [133, 133] width 113 height 12
type input "a văn"
type input "0379078542"
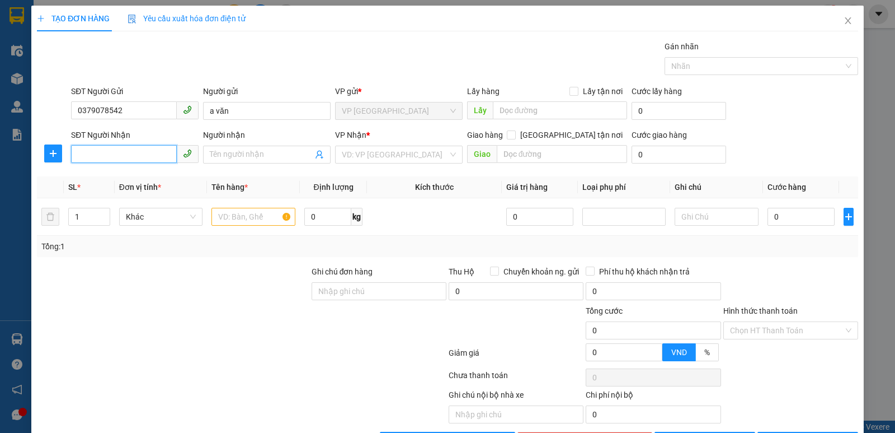
click at [121, 145] on input "SĐT Người Nhận" at bounding box center [124, 154] width 106 height 18
type input "0984627010"
click at [88, 175] on div "0984627010 - [PERSON_NAME]" at bounding box center [133, 177] width 113 height 12
type input "[PERSON_NAME]"
checkbox input "true"
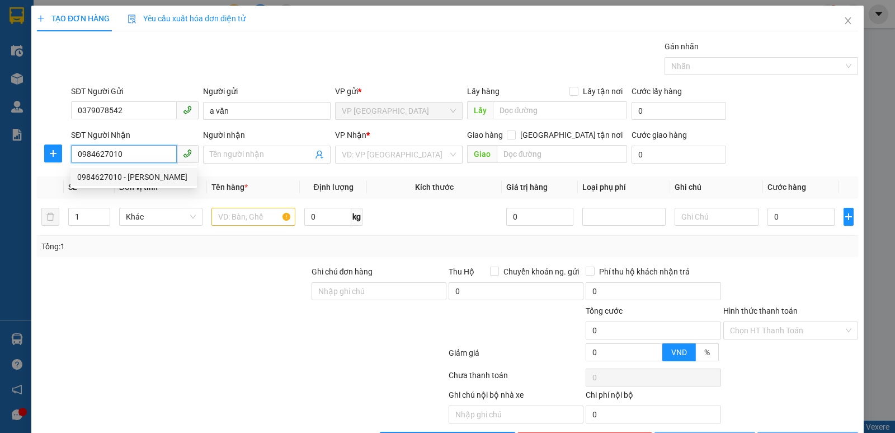
type input "cyx"
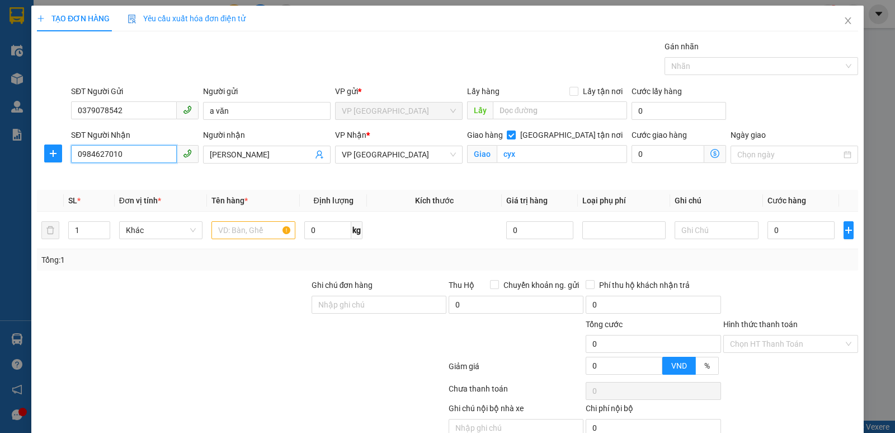
type input "0984627010"
click at [420, 145] on div "VP Nhận *" at bounding box center [399, 137] width 128 height 17
click at [412, 157] on span "VP [GEOGRAPHIC_DATA]" at bounding box center [399, 154] width 114 height 17
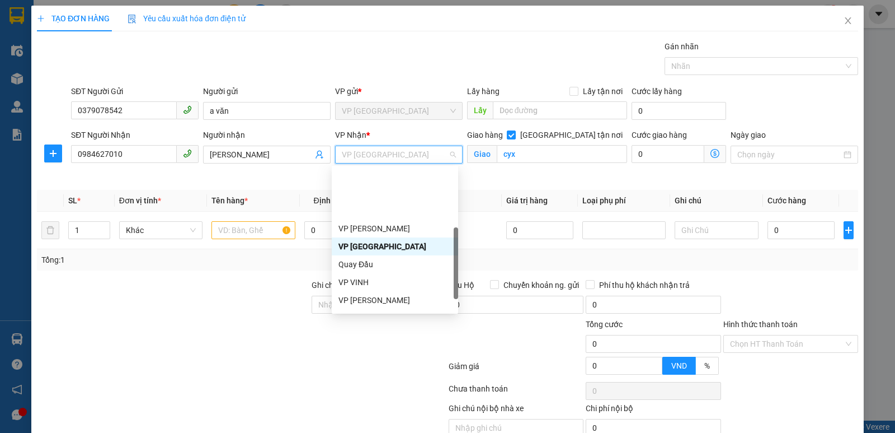
scroll to position [148, 0]
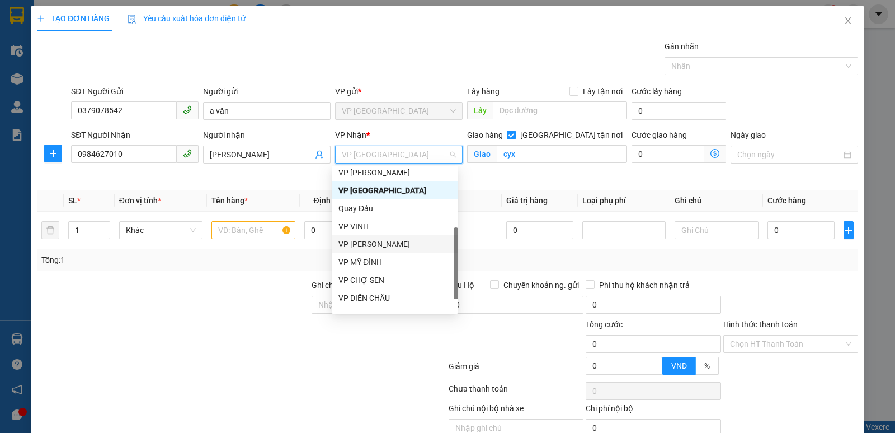
click at [377, 246] on div "VP [PERSON_NAME]" at bounding box center [395, 244] width 113 height 12
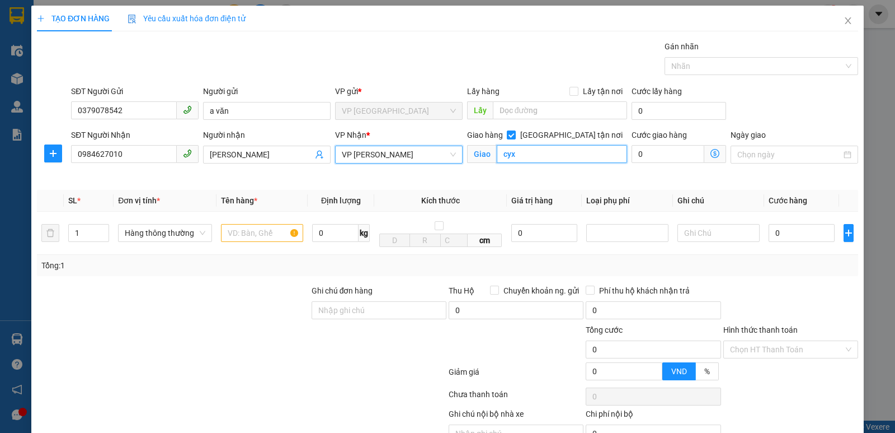
click at [521, 156] on input "cyx" at bounding box center [562, 154] width 131 height 18
type input "nh"
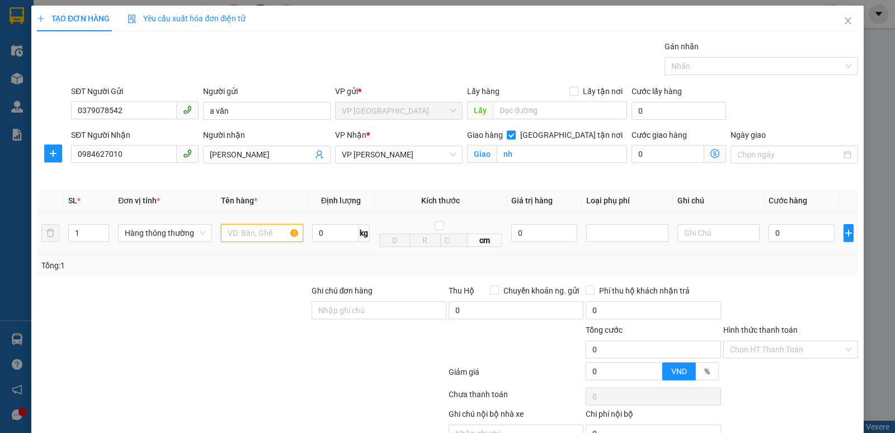
click at [257, 235] on input "text" at bounding box center [262, 233] width 82 height 18
type input "thuốc"
click at [800, 237] on input "0" at bounding box center [802, 233] width 66 height 18
type input "36"
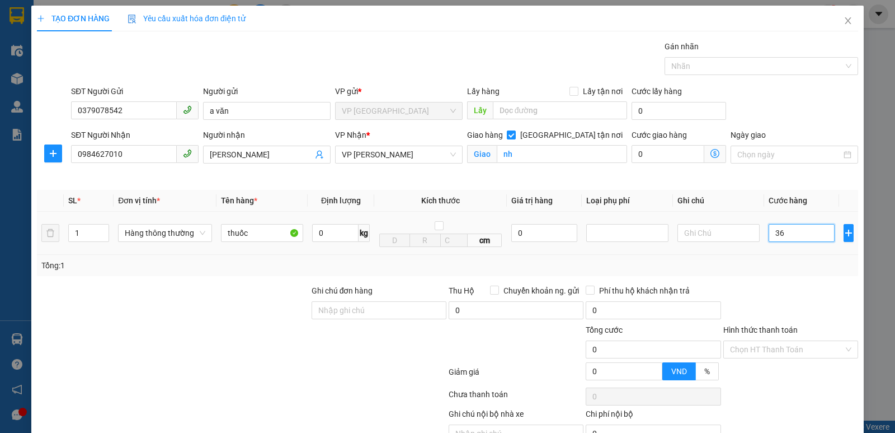
type input "36"
type input "360"
type input "3.600"
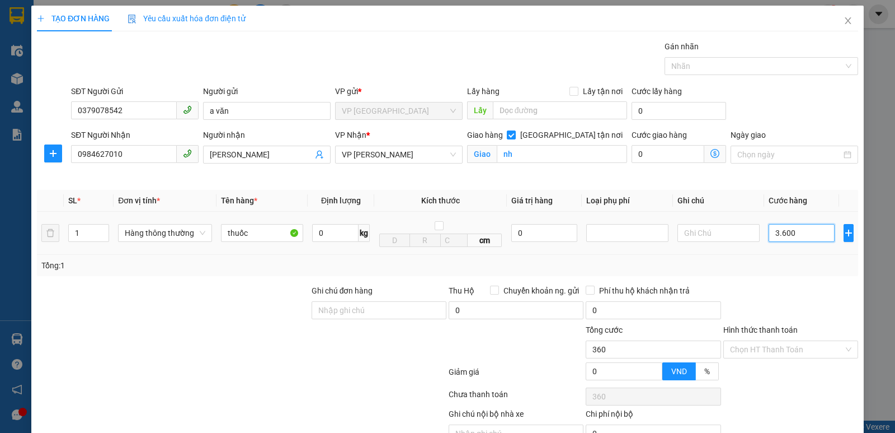
type input "3.600"
type input "36.000"
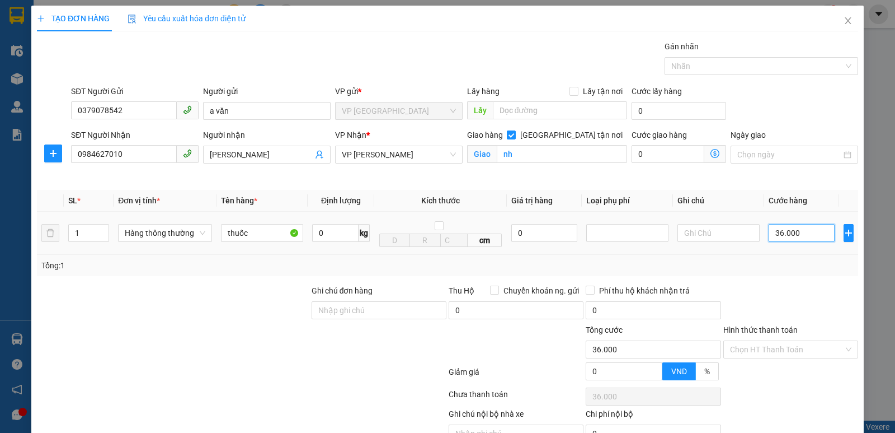
type input "360.000"
type input "36.000"
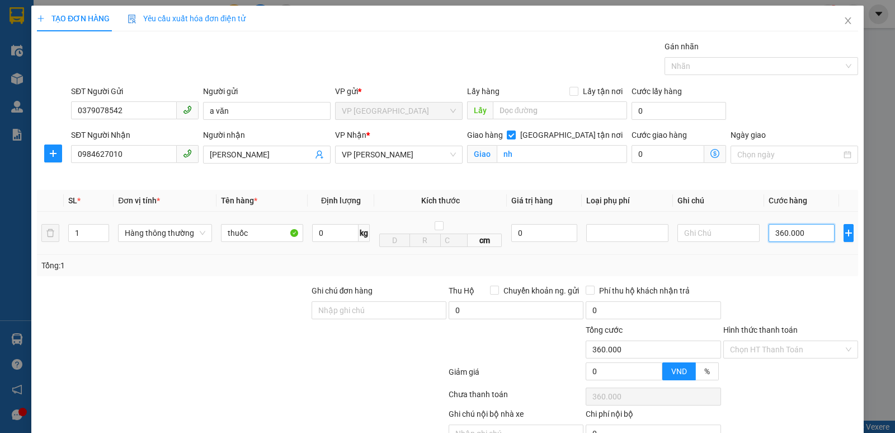
type input "36.000"
type input "3.600"
type input "360"
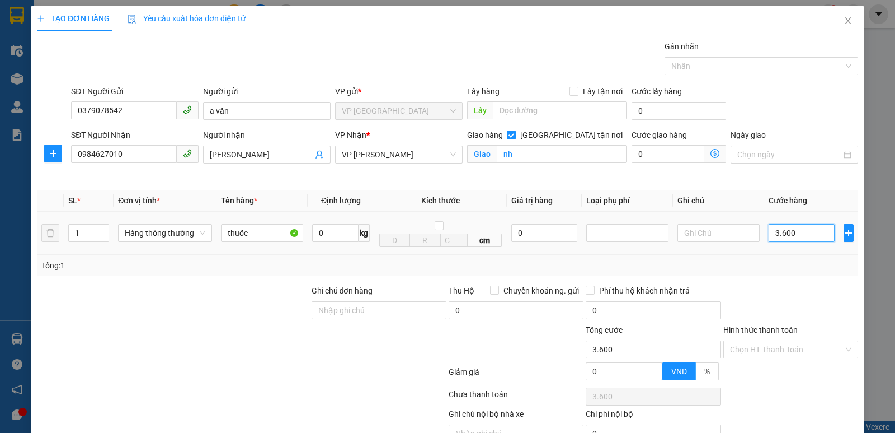
type input "360"
type input "36"
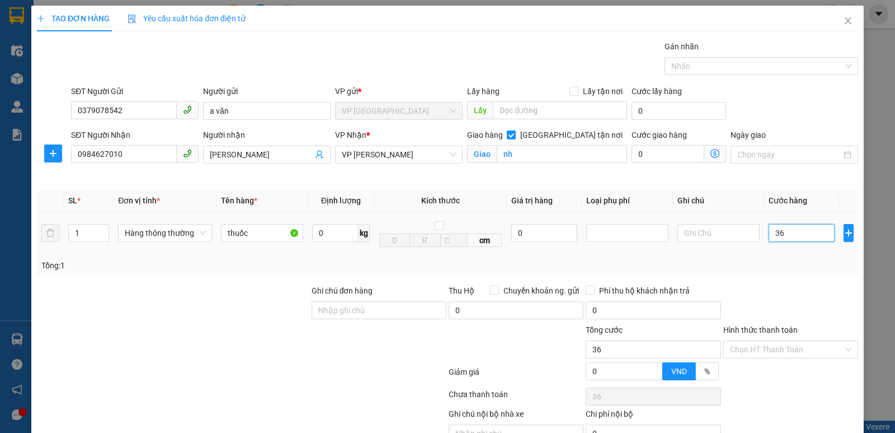
type input "3"
type input "30"
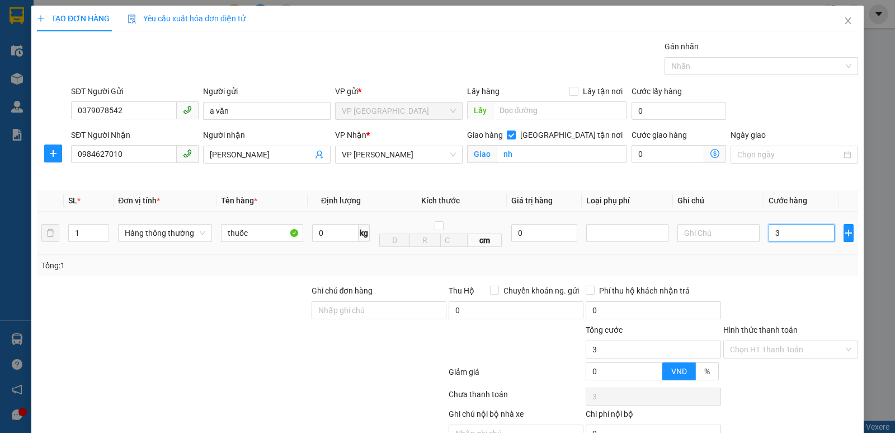
type input "30"
type input "300"
type input "3.000"
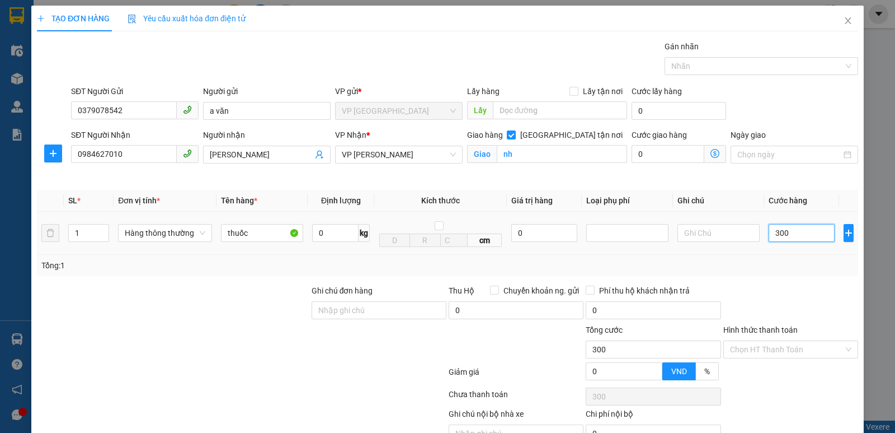
type input "3.000"
type input "30.000"
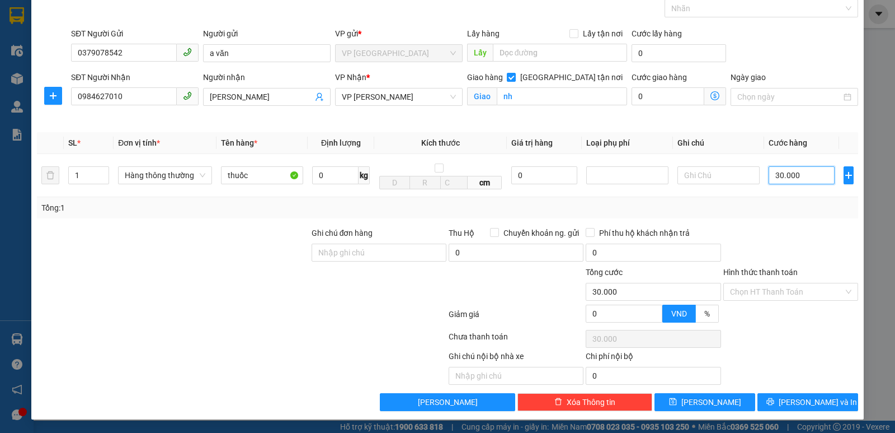
scroll to position [58, 0]
type input "30.000"
click at [774, 401] on icon "printer" at bounding box center [770, 401] width 7 height 7
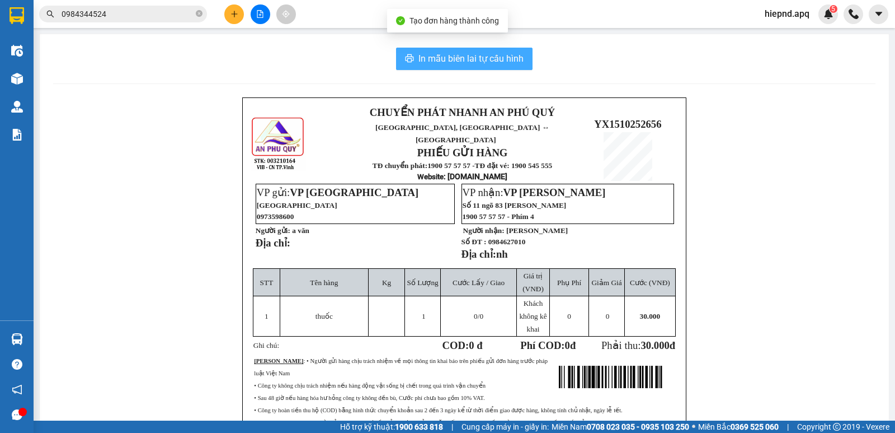
click at [514, 57] on span "In mẫu biên lai tự cấu hình" at bounding box center [471, 58] width 105 height 14
